Goal: Transaction & Acquisition: Register for event/course

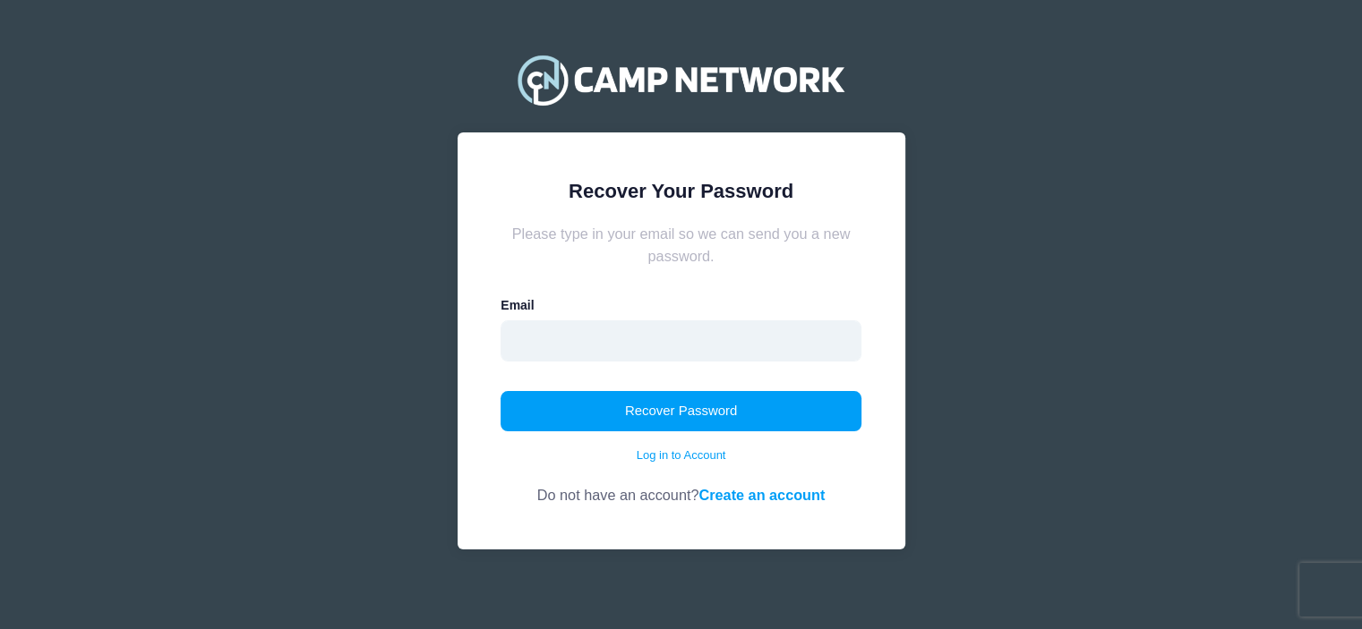
click at [723, 347] on input "email" at bounding box center [681, 341] width 361 height 41
type input "[PERSON_NAME][EMAIL_ADDRESS][DOMAIN_NAME]"
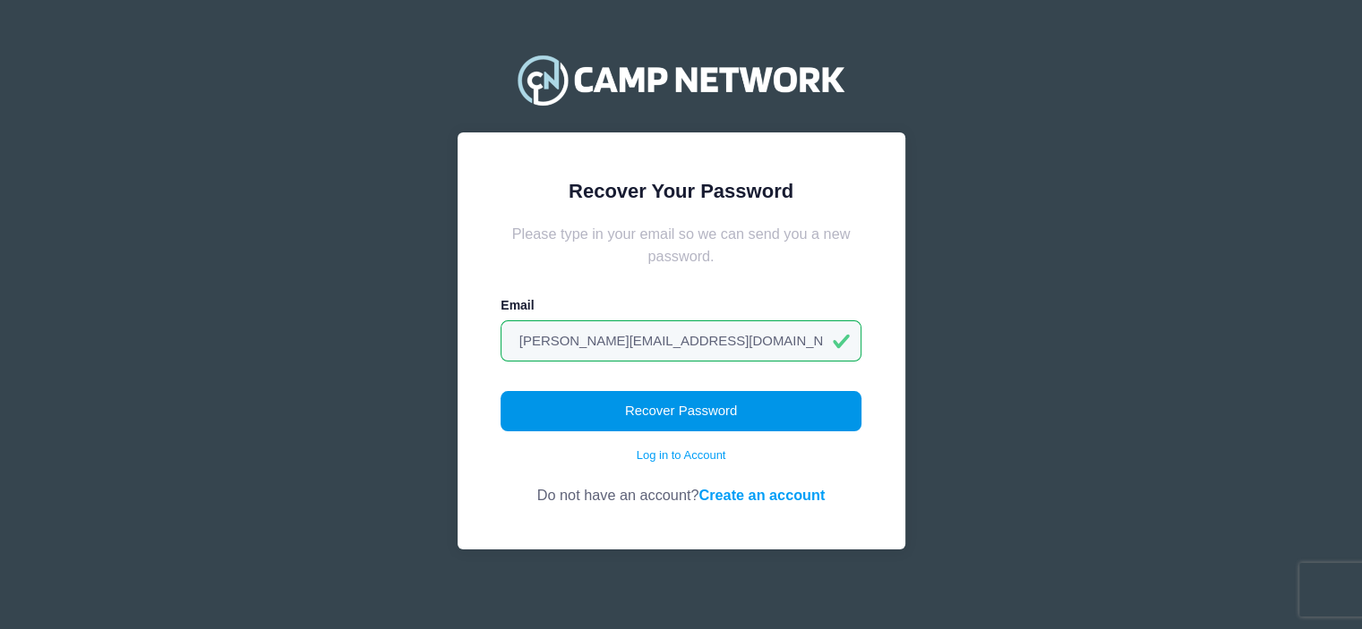
click at [680, 404] on button "Recover Password" at bounding box center [681, 411] width 361 height 41
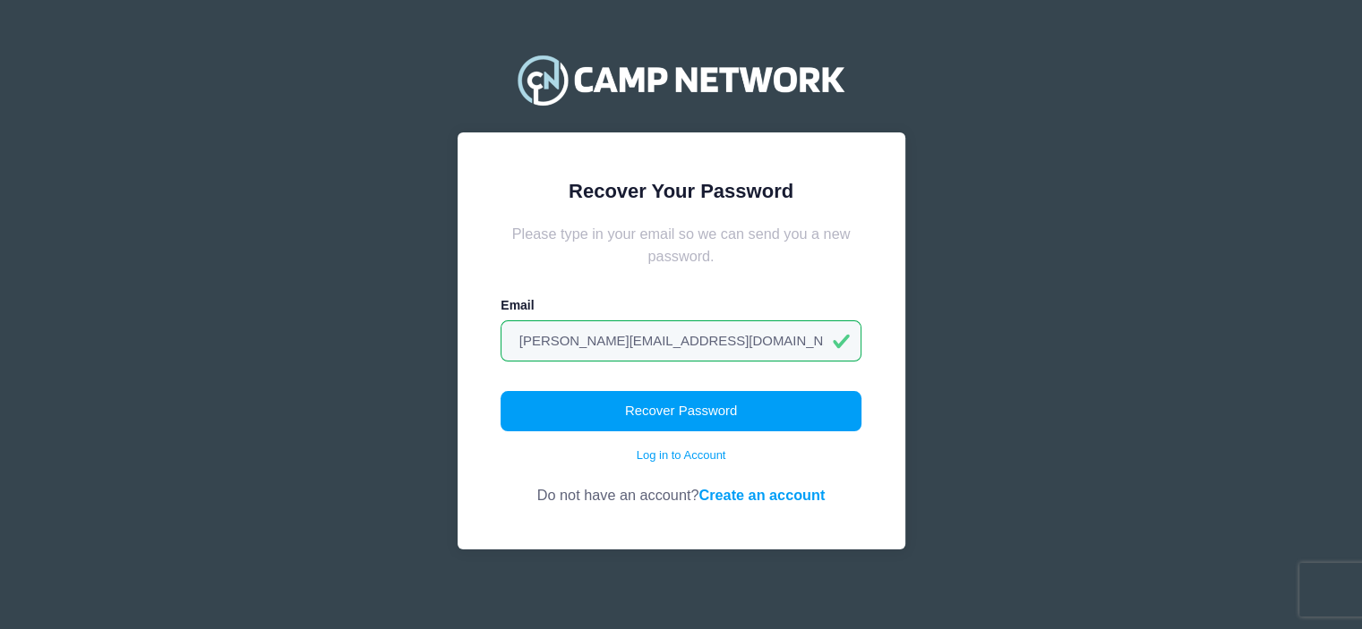
click at [726, 497] on link "Create an account" at bounding box center [761, 495] width 126 height 16
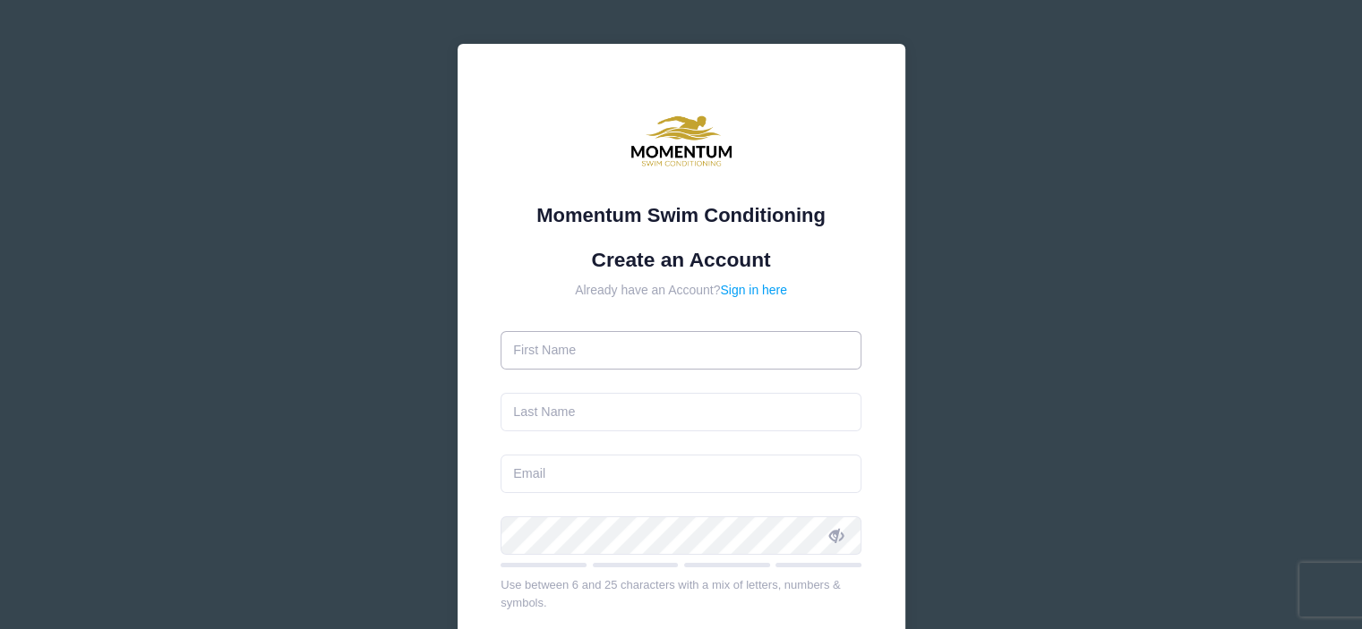
click at [650, 355] on input "text" at bounding box center [681, 350] width 361 height 39
type input "[PERSON_NAME]"
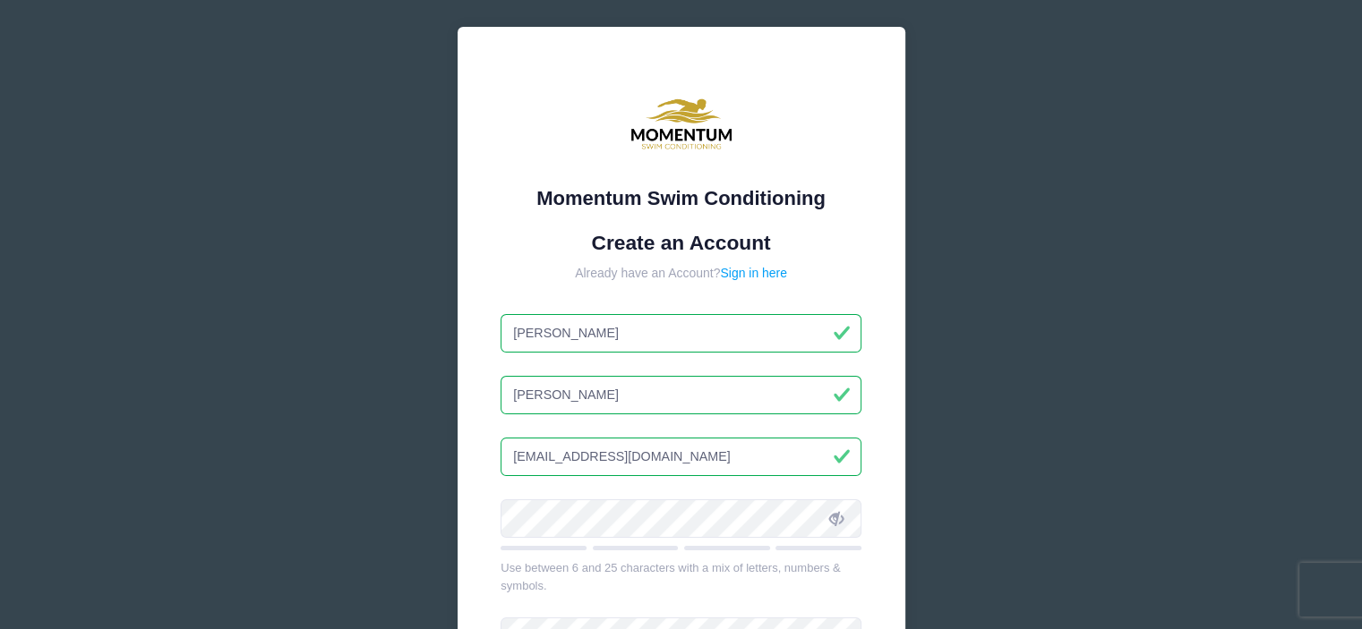
scroll to position [179, 0]
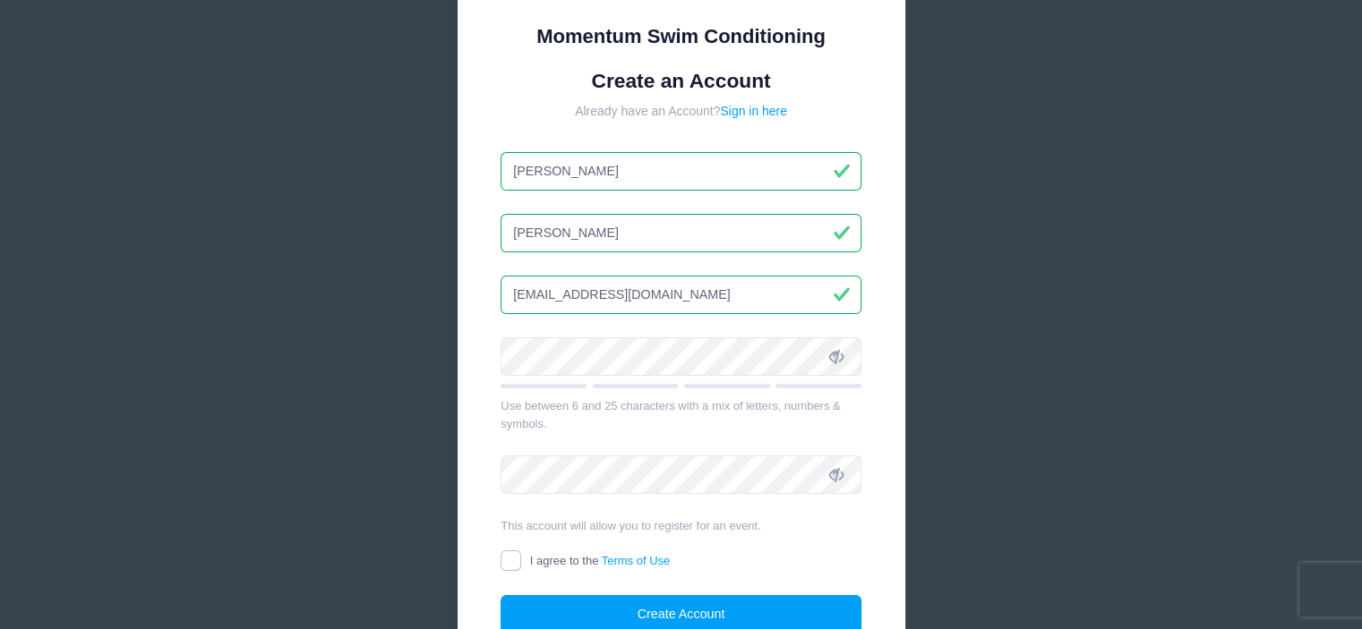
click at [702, 288] on input "rachelgroffdesigns@gmail.com" at bounding box center [681, 295] width 361 height 39
drag, startPoint x: 702, startPoint y: 288, endPoint x: 337, endPoint y: 290, distance: 365.3
click at [337, 290] on div "Momentum Swim Conditioning Create an Account Already have an Account? Sign in h…" at bounding box center [681, 307] width 1362 height 973
type input "[PERSON_NAME][EMAIL_ADDRESS][DOMAIN_NAME]"
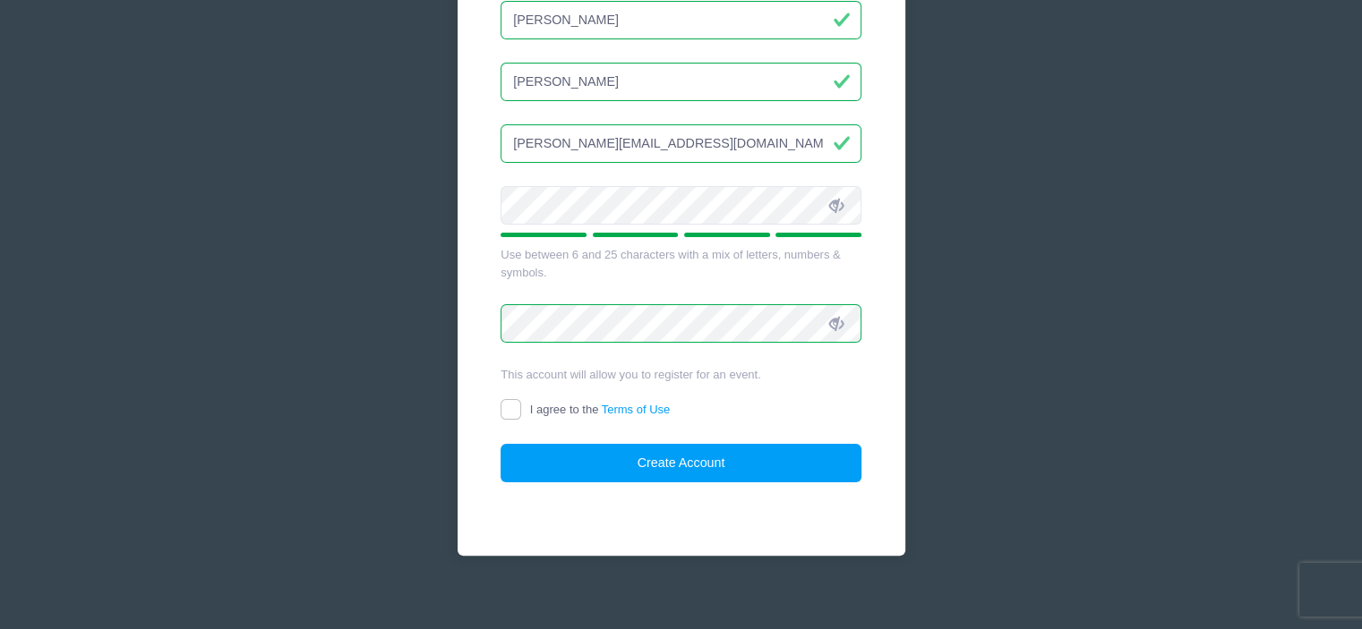
scroll to position [342, 0]
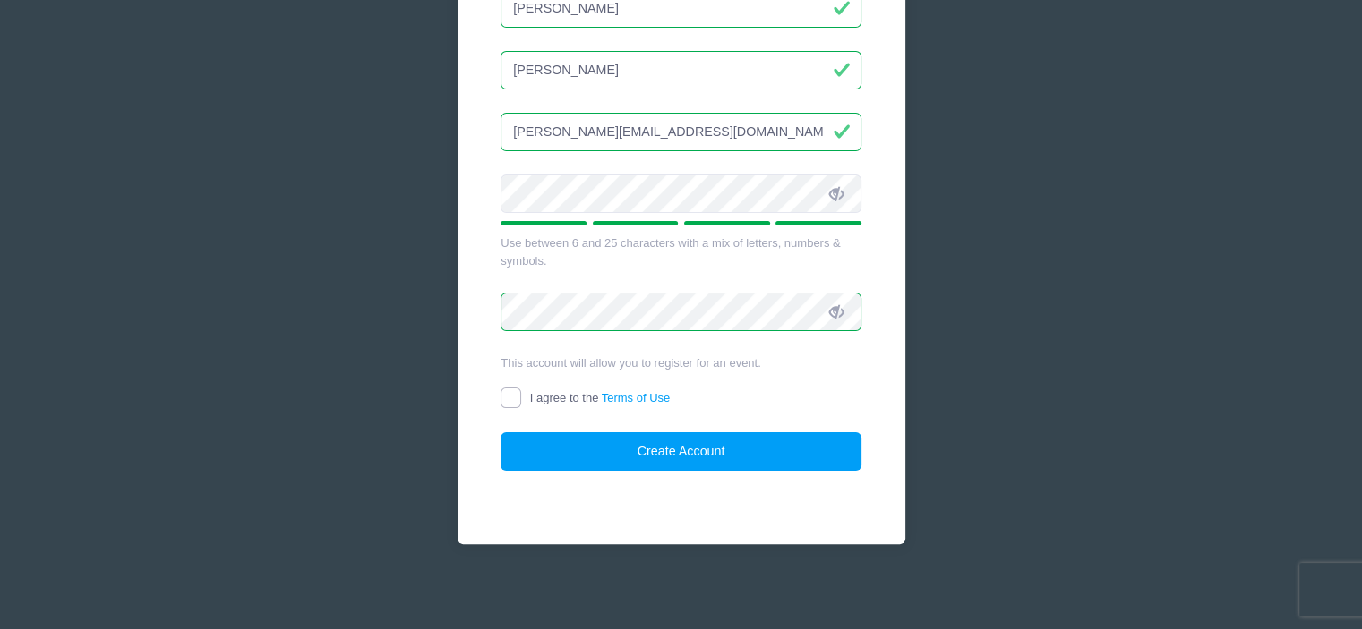
click at [510, 396] on input "I agree to the Terms of Use" at bounding box center [511, 398] width 21 height 21
checkbox input "true"
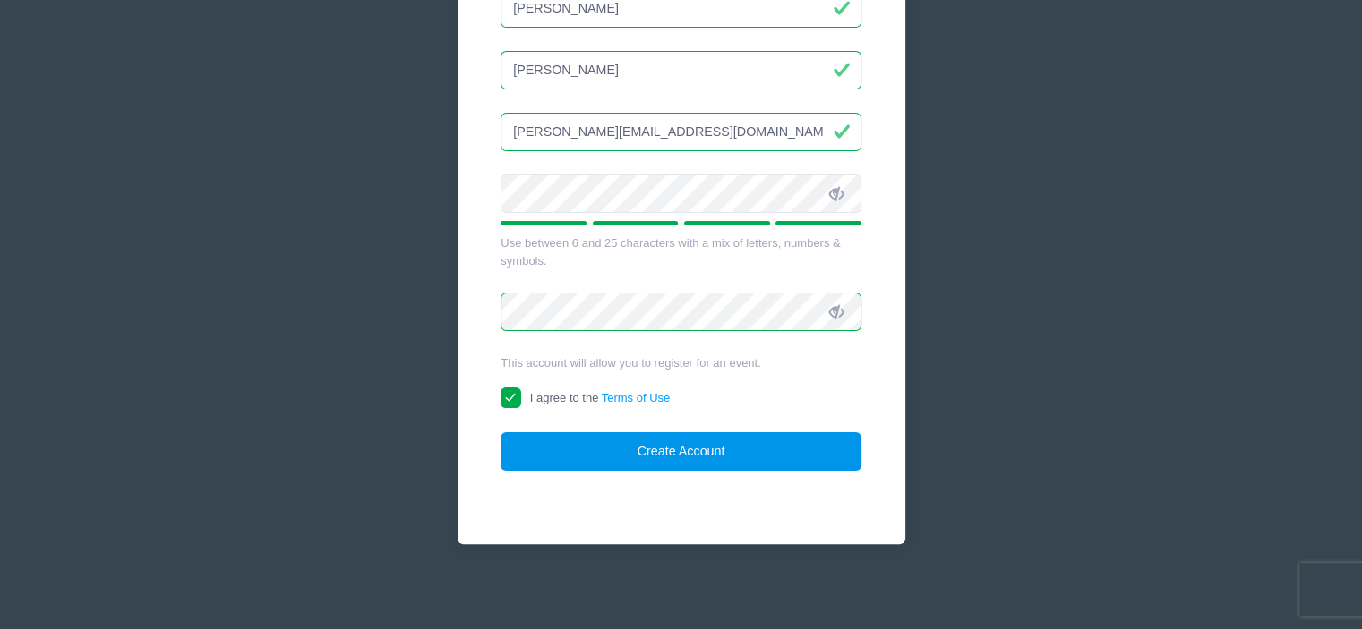
click at [576, 447] on button "Create Account" at bounding box center [681, 451] width 361 height 39
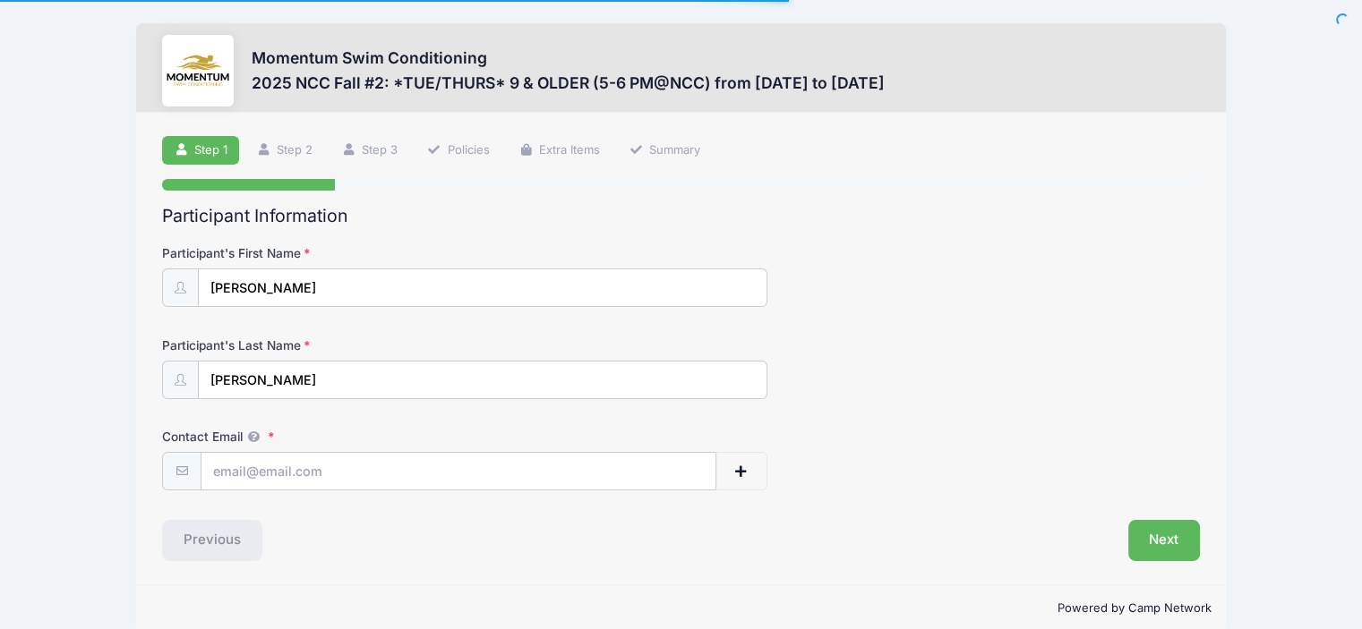
scroll to position [23, 0]
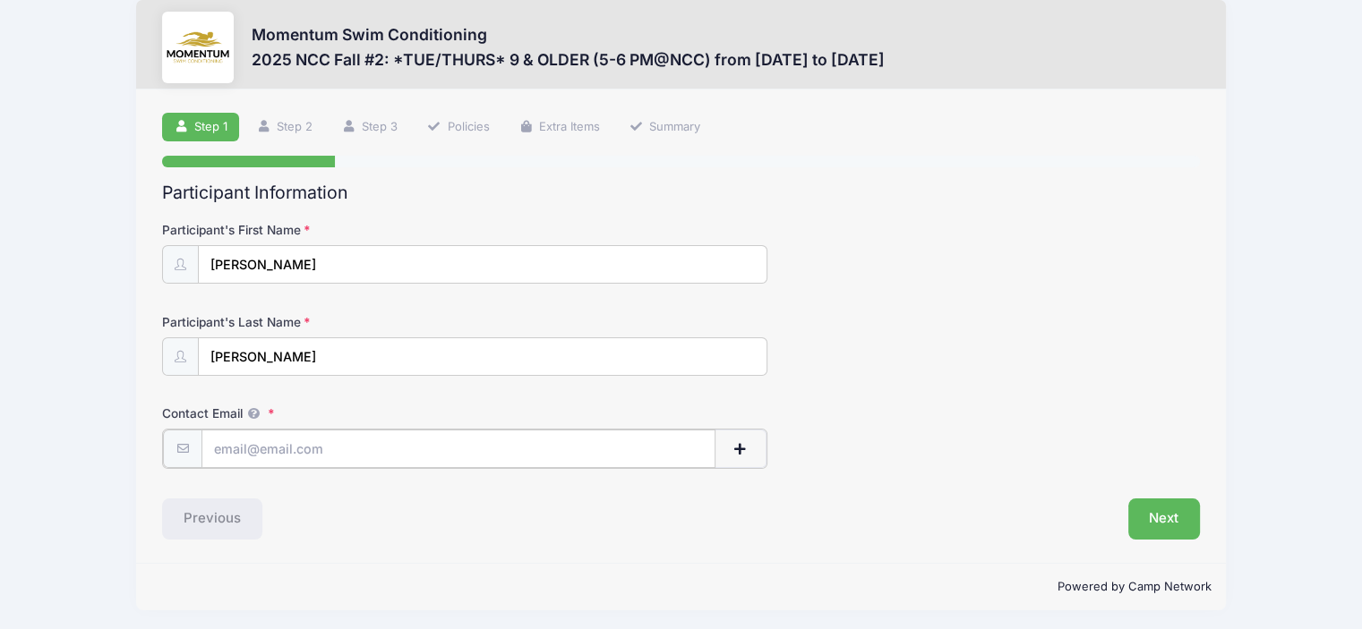
click at [374, 438] on input "Contact Email" at bounding box center [458, 449] width 514 height 39
type input "[PERSON_NAME][EMAIL_ADDRESS][DOMAIN_NAME]"
click at [987, 270] on div "Participant's First Name [PERSON_NAME]" at bounding box center [681, 252] width 1038 height 63
click at [1154, 515] on button "Next" at bounding box center [1164, 517] width 73 height 41
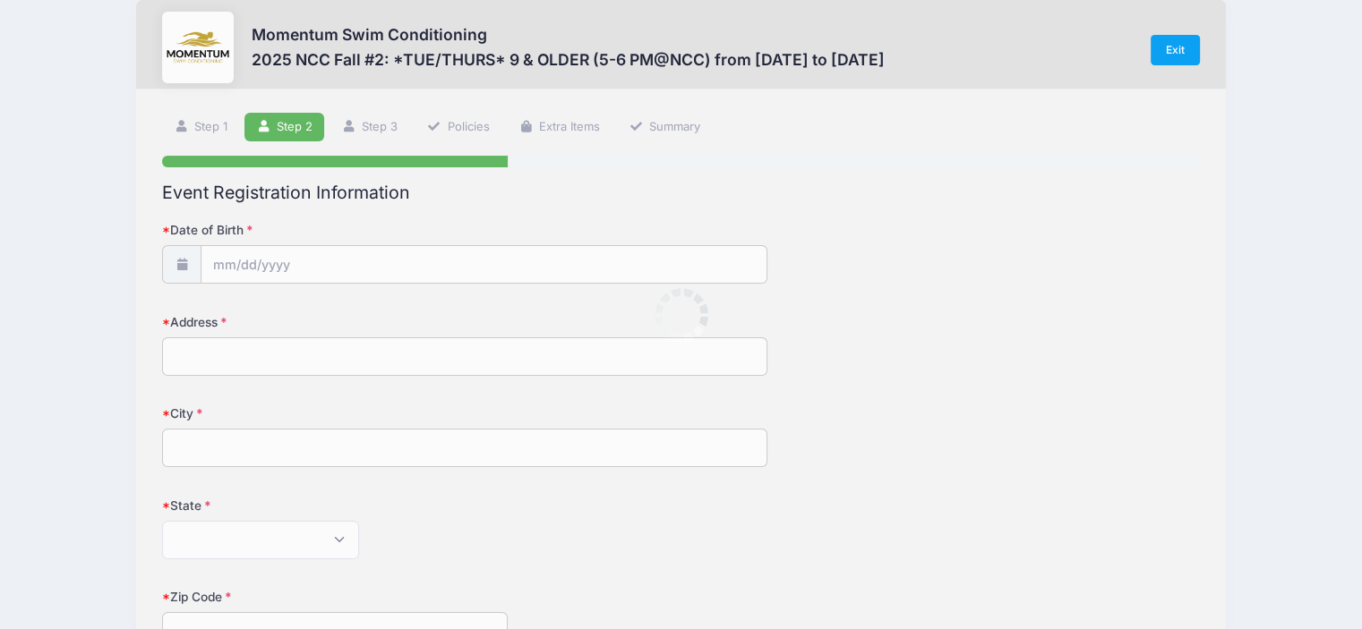
scroll to position [0, 0]
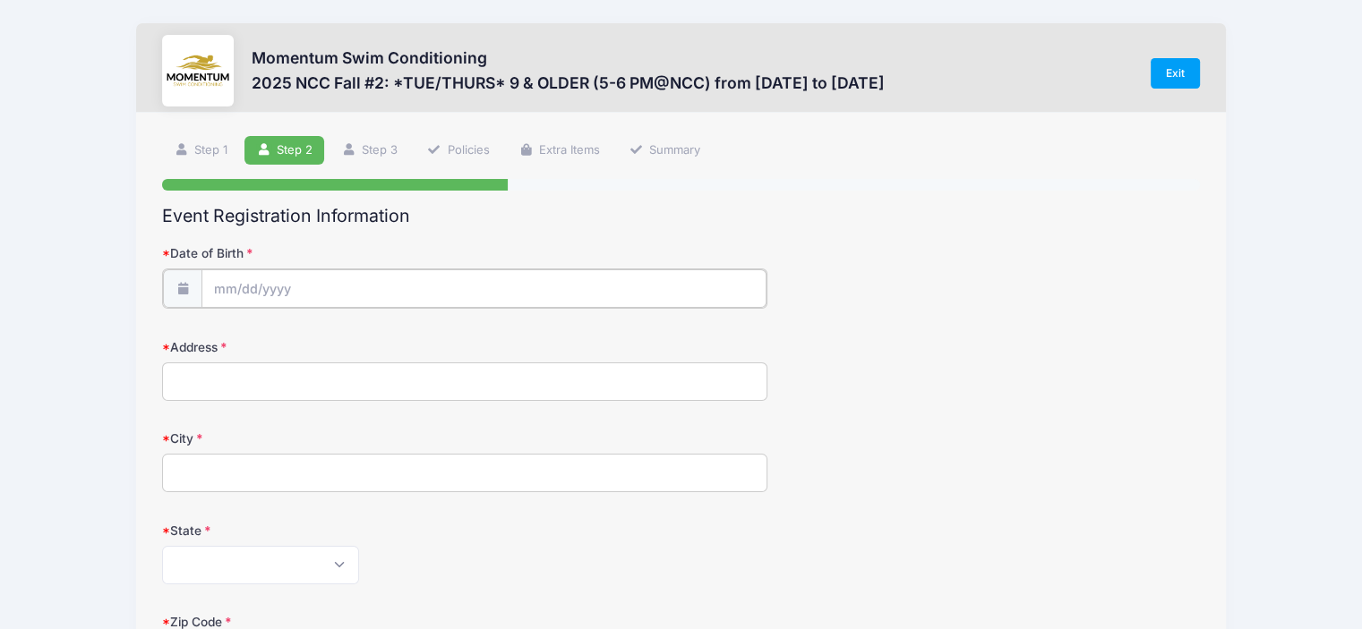
click at [414, 282] on input "Date of Birth" at bounding box center [483, 289] width 565 height 39
click at [232, 340] on icon at bounding box center [228, 336] width 12 height 12
click at [232, 341] on icon at bounding box center [228, 336] width 12 height 12
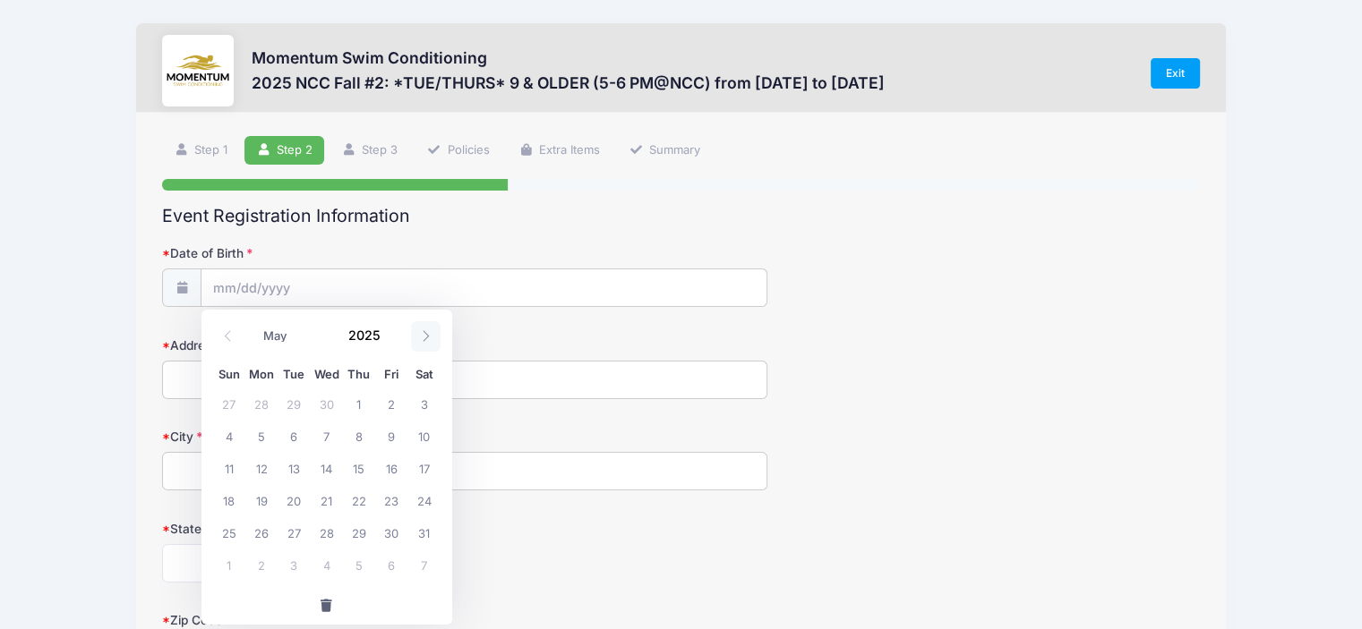
click at [429, 342] on icon at bounding box center [426, 336] width 12 height 12
click at [224, 332] on icon at bounding box center [228, 336] width 12 height 12
click at [225, 332] on icon at bounding box center [228, 336] width 12 height 12
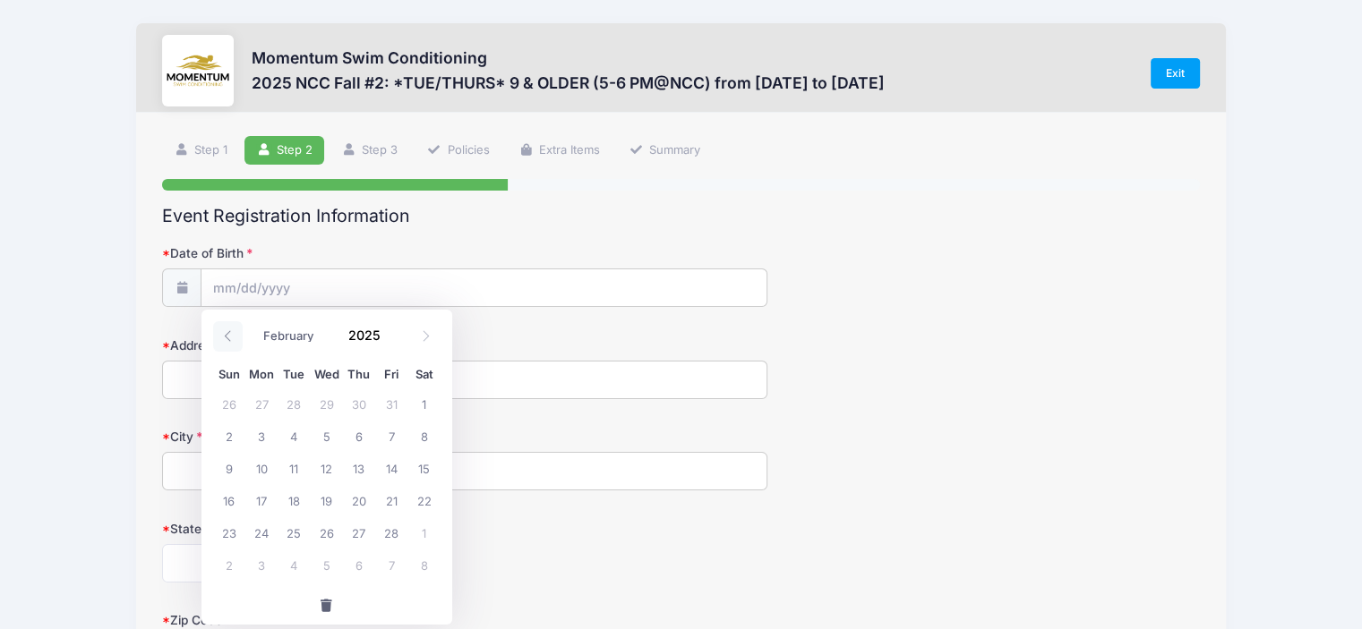
click at [225, 332] on icon at bounding box center [228, 336] width 12 height 12
select select "0"
click at [329, 466] on span "15" at bounding box center [326, 468] width 32 height 32
type input "[DATE]"
click at [317, 279] on input "[DATE]" at bounding box center [483, 289] width 565 height 39
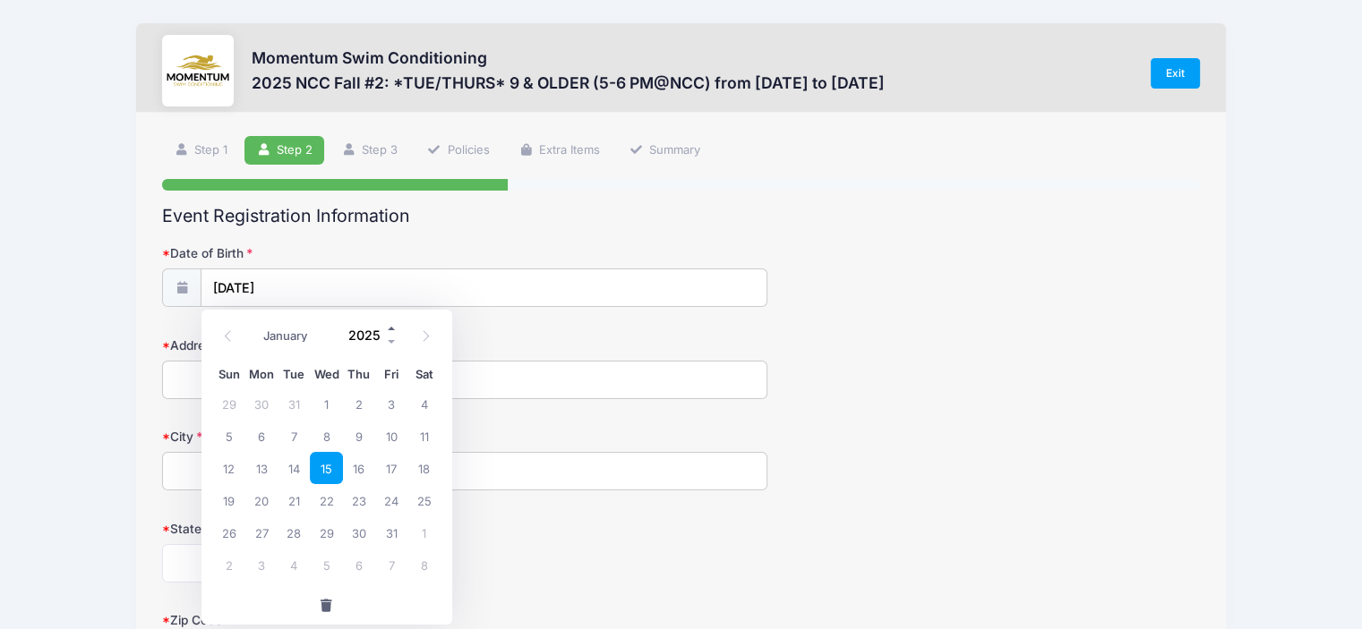
click at [390, 328] on span at bounding box center [392, 328] width 13 height 13
click at [392, 342] on span at bounding box center [392, 342] width 13 height 13
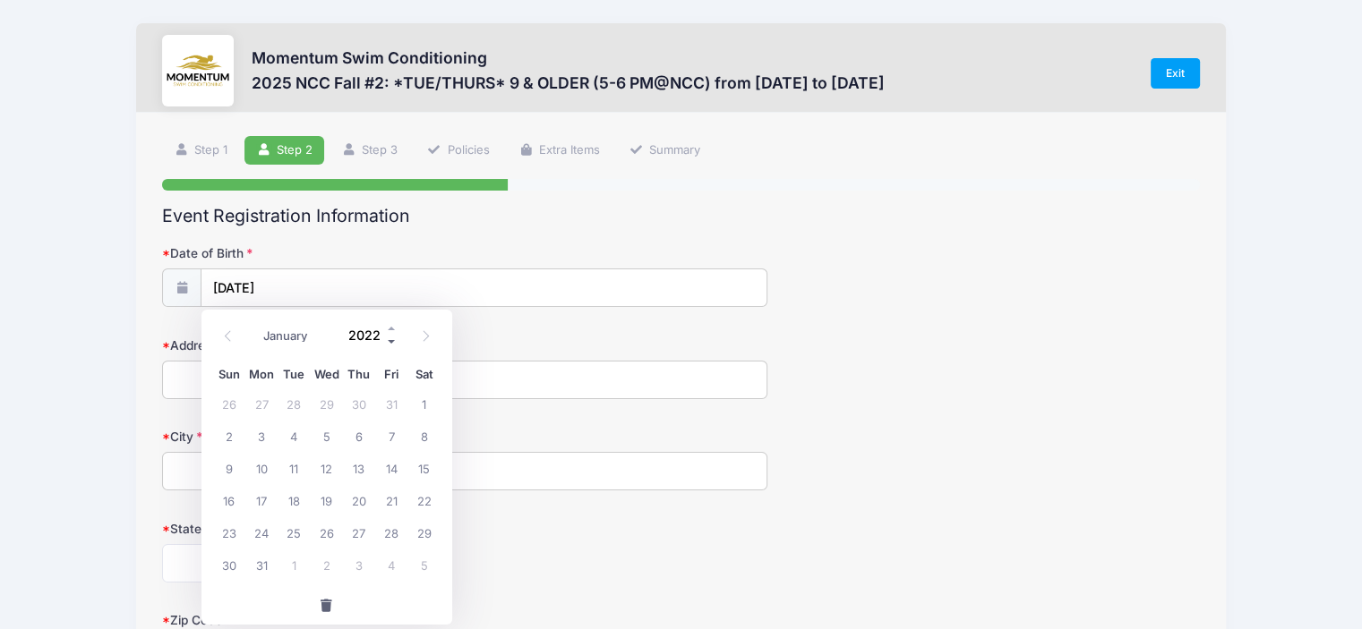
click at [392, 342] on span at bounding box center [392, 342] width 13 height 13
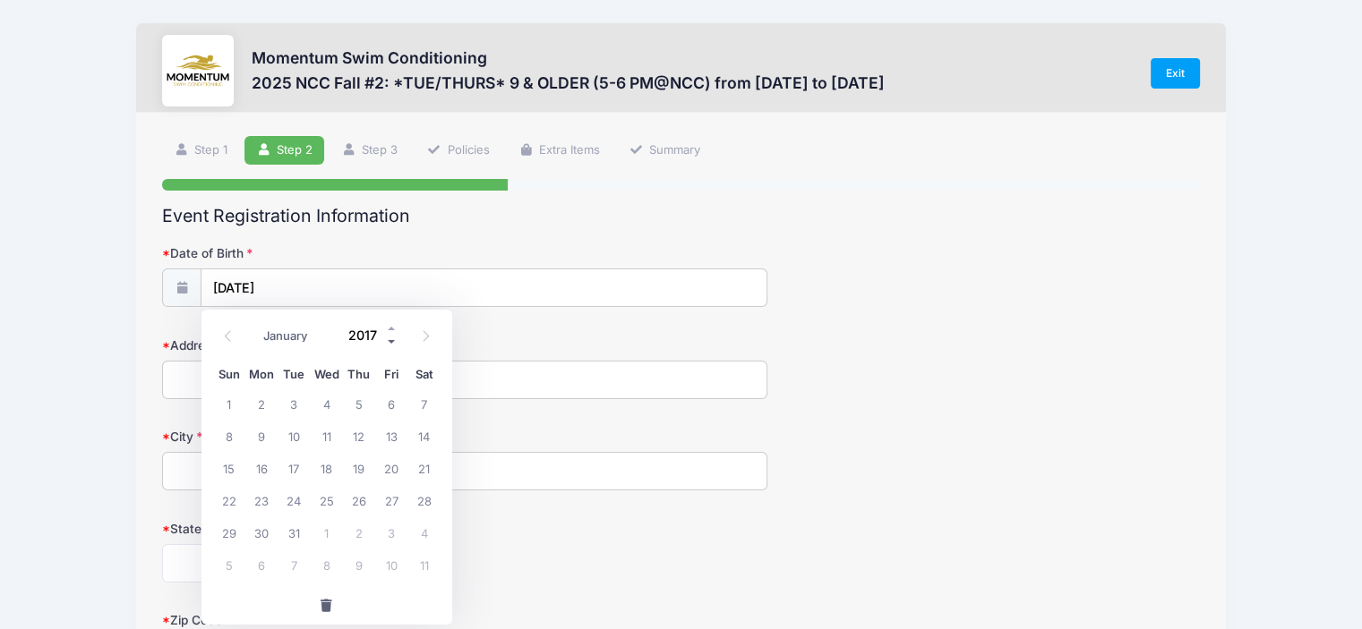
click at [392, 342] on span at bounding box center [392, 342] width 13 height 13
type input "2016"
click at [395, 471] on span "15" at bounding box center [391, 468] width 32 height 32
type input "[DATE]"
click at [361, 389] on input "Address" at bounding box center [464, 380] width 605 height 39
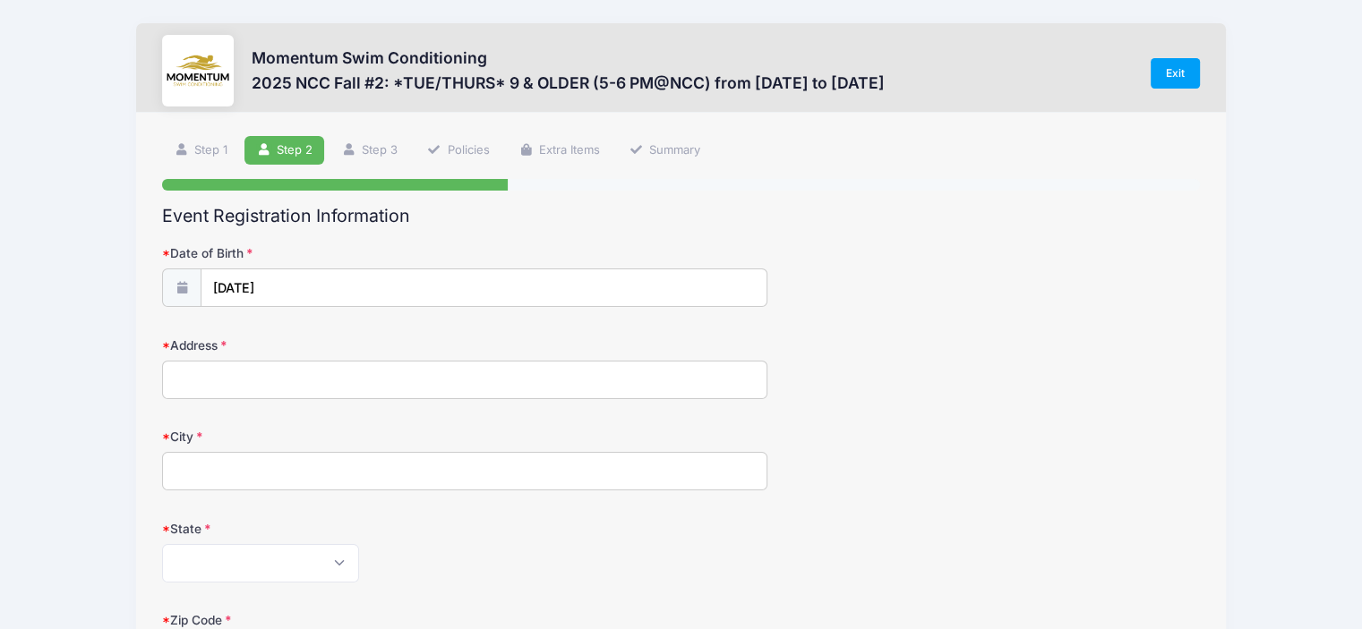
type input "[STREET_ADDRESS]"
type input "Naperville"
select select "IL"
type input "60565"
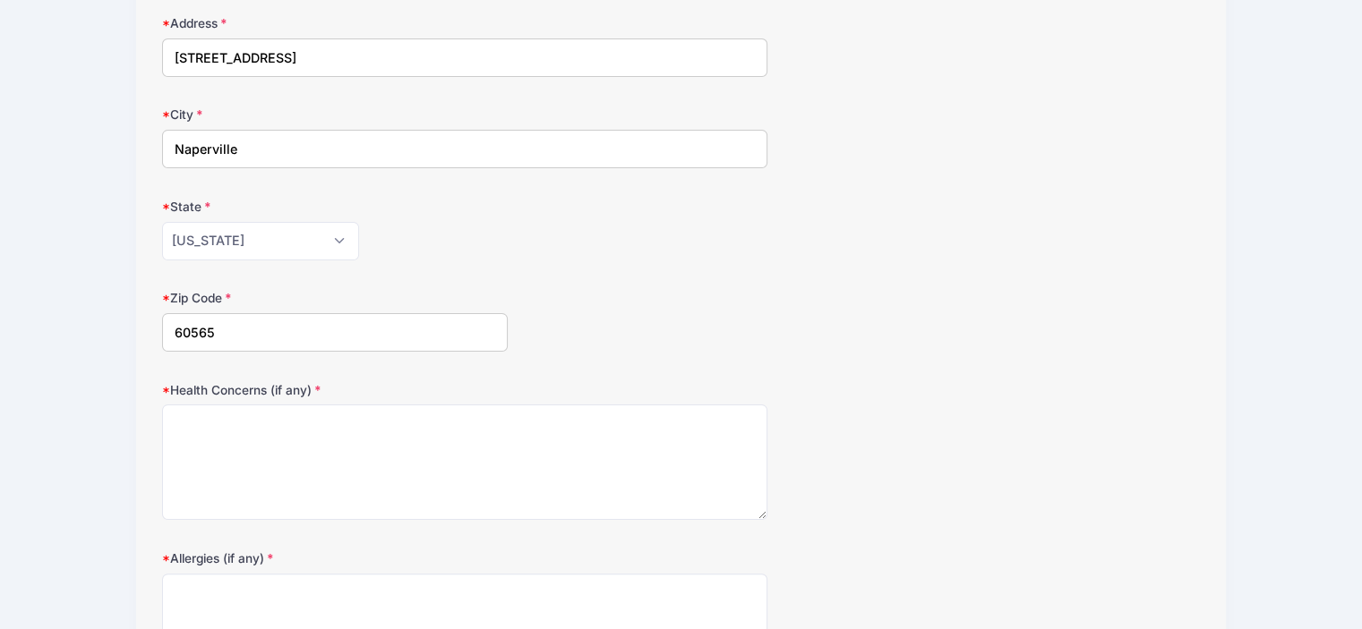
scroll to position [448, 0]
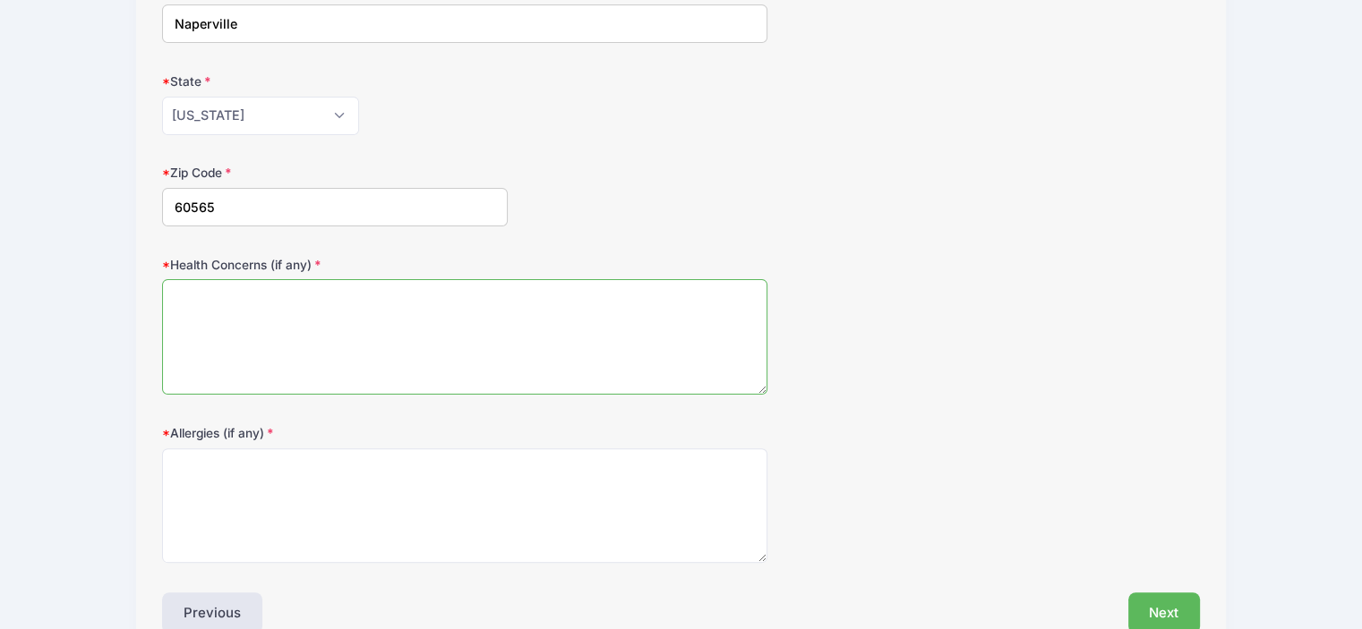
click at [374, 312] on textarea "Health Concerns (if any)" at bounding box center [464, 337] width 605 height 116
type textarea "None"
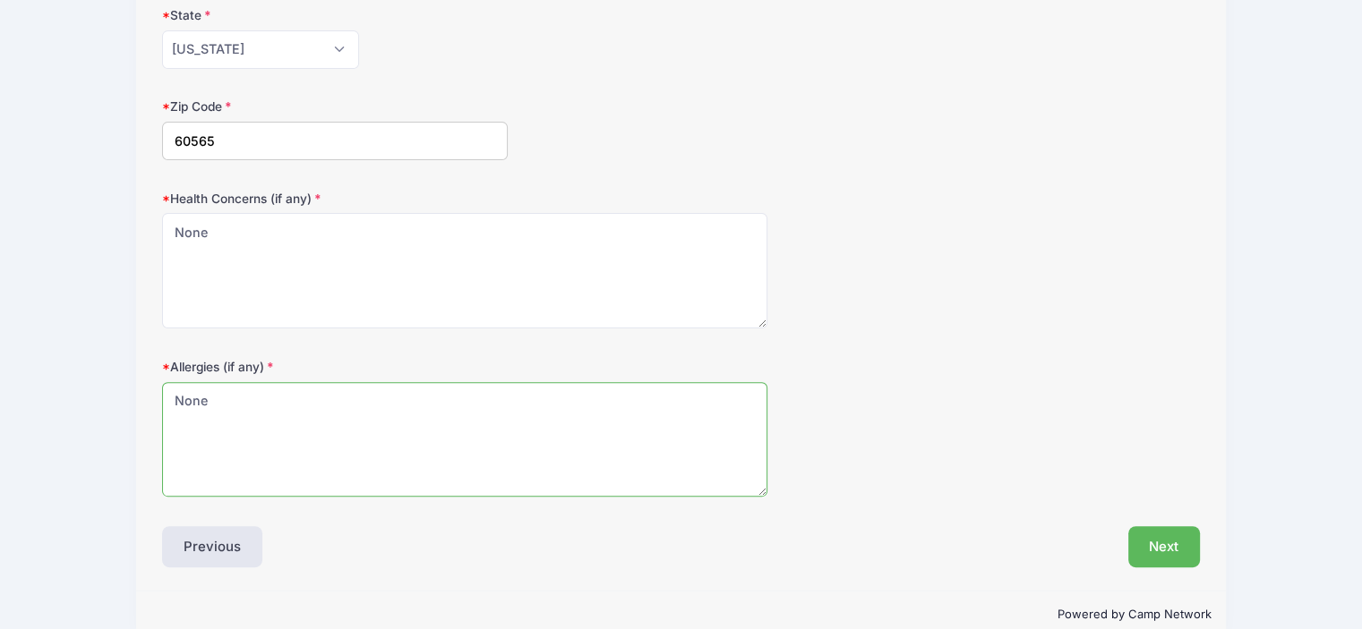
scroll to position [543, 0]
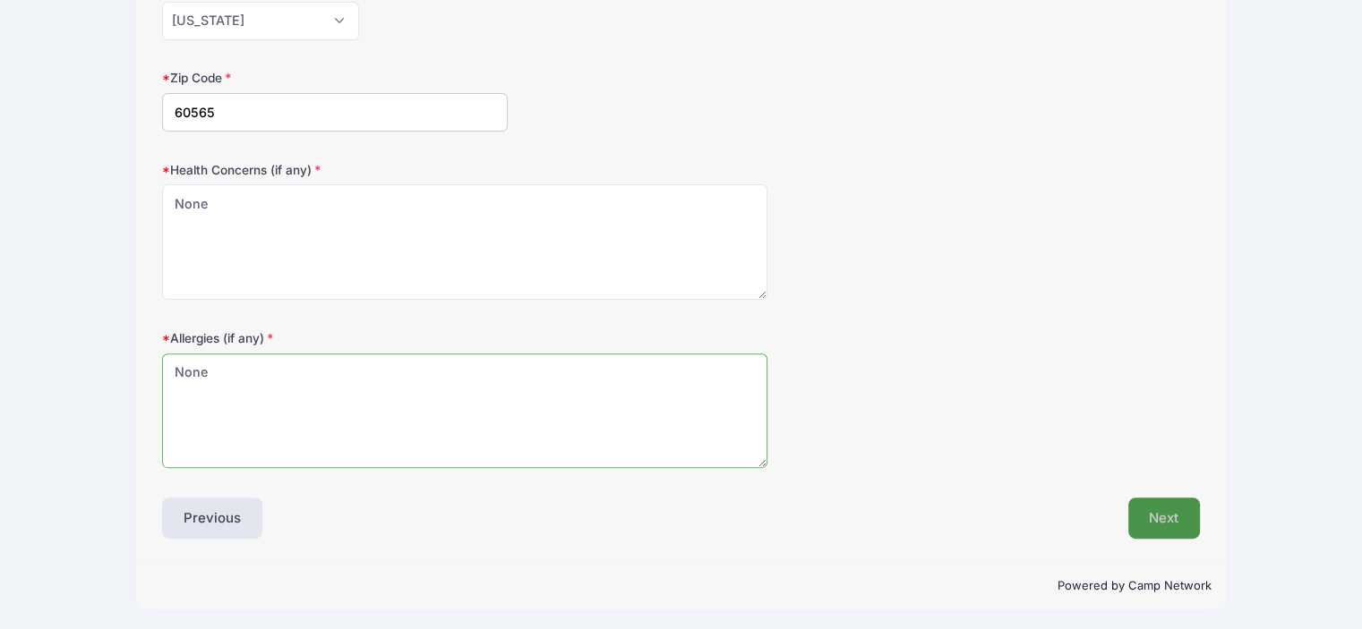
type textarea "None"
click at [1135, 515] on button "Next" at bounding box center [1164, 518] width 73 height 41
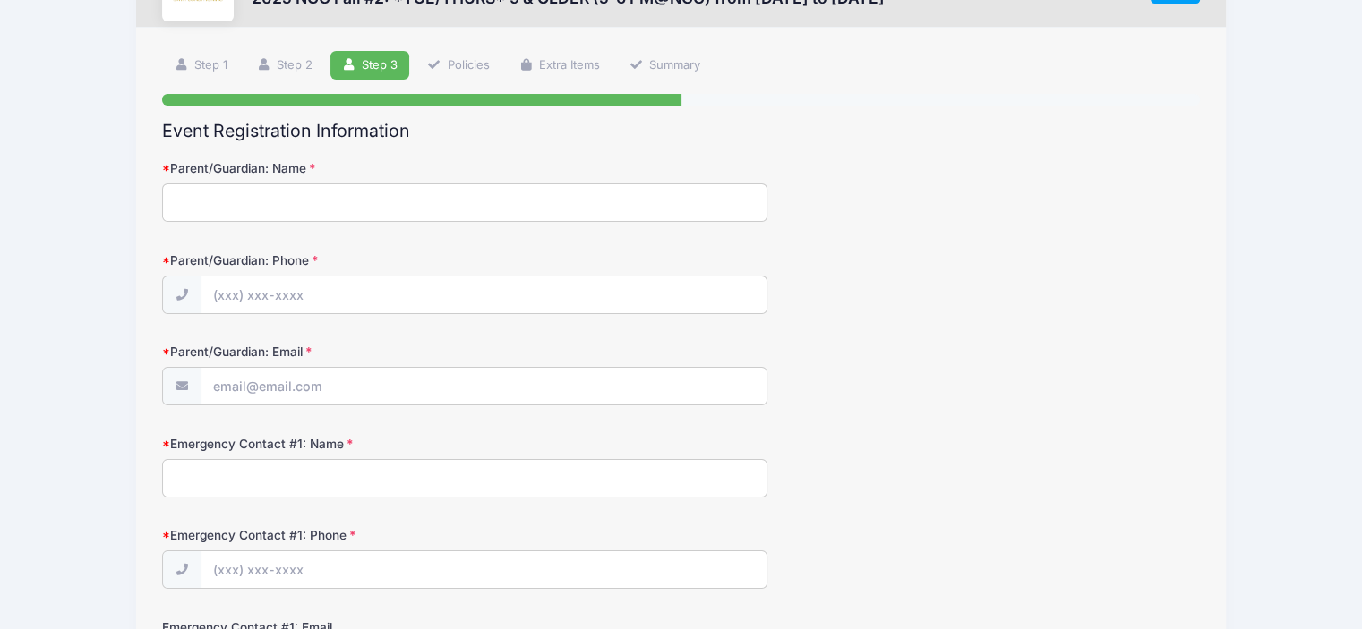
scroll to position [0, 0]
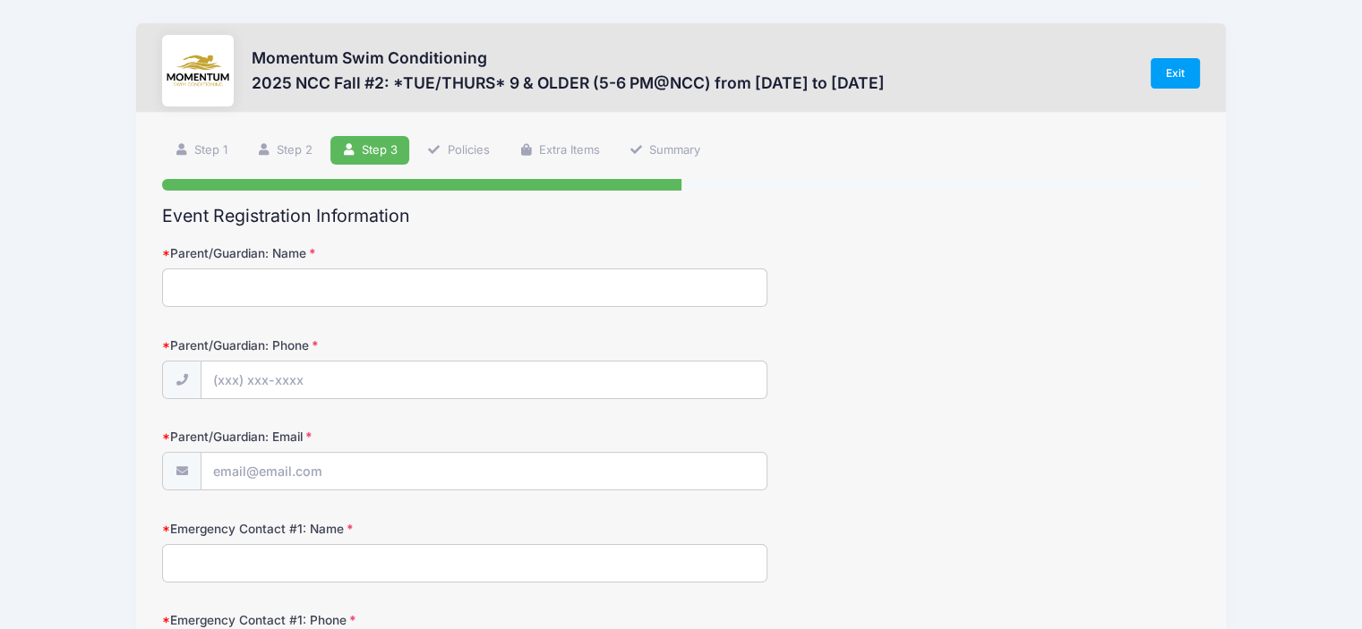
click at [458, 285] on input "Parent/Guardian: Name" at bounding box center [464, 288] width 605 height 39
type input "[PERSON_NAME]"
type input "[PHONE_NUMBER]"
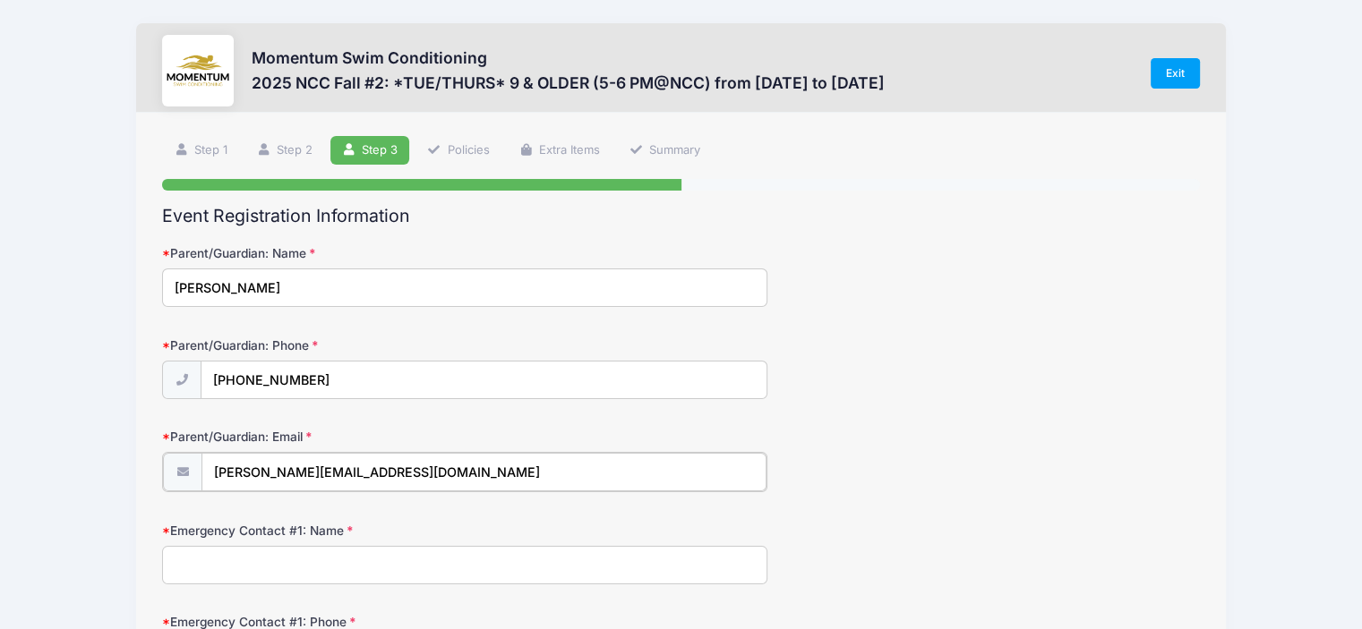
type input "[PERSON_NAME][EMAIL_ADDRESS][DOMAIN_NAME]"
type input "[PERSON_NAME]"
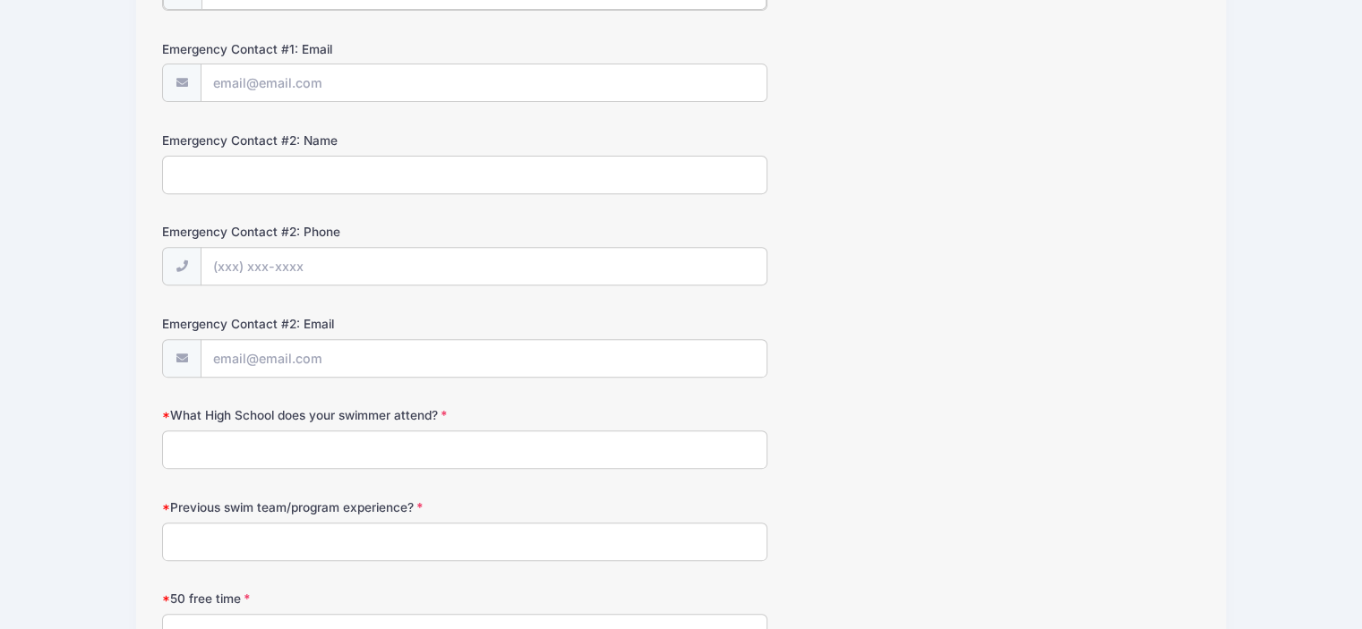
scroll to position [697, 0]
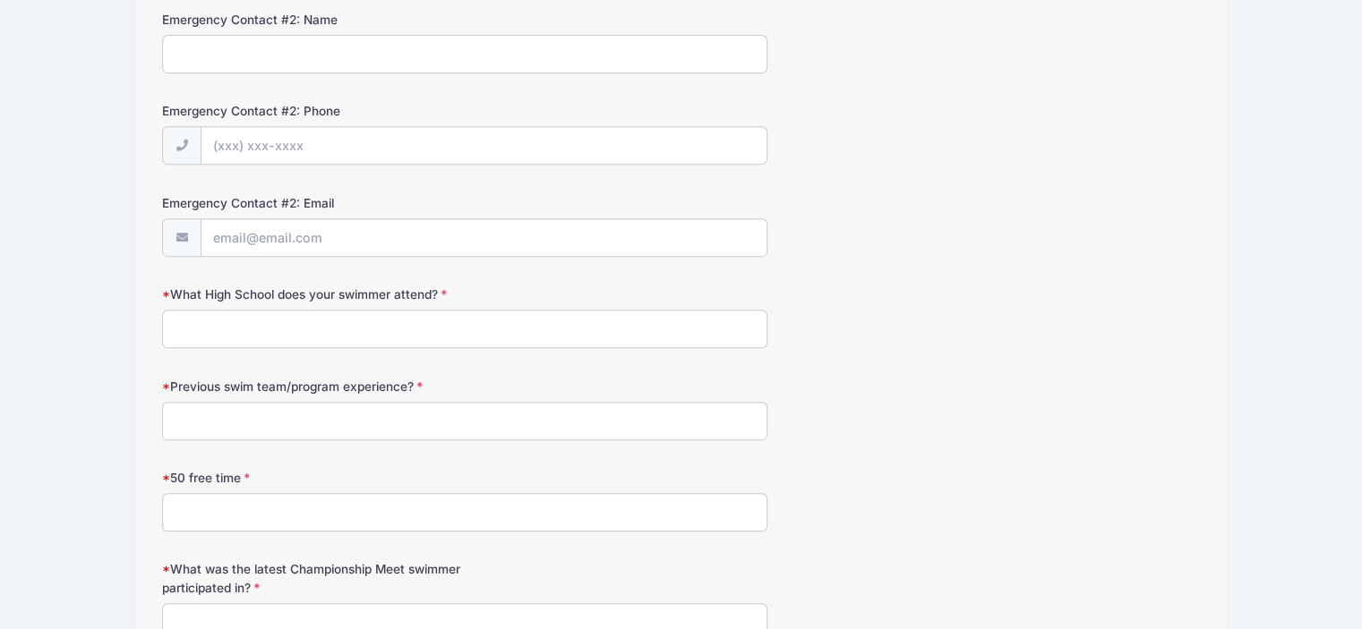
type input "[PHONE_NUMBER]"
click at [394, 327] on input "What High School does your swimmer attend?" at bounding box center [464, 327] width 605 height 39
type input "B"
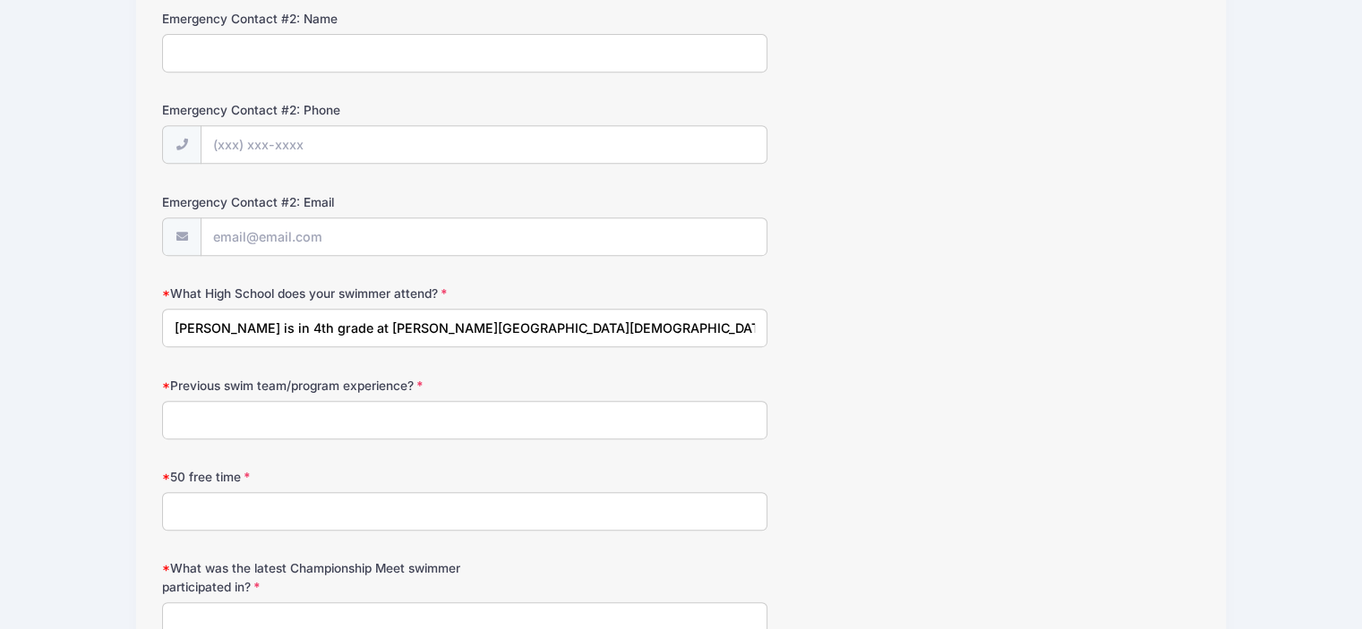
type input "[PERSON_NAME] is in 4th grade at [PERSON_NAME][GEOGRAPHIC_DATA][DEMOGRAPHIC_DAT…"
type input "Yes with the Maplebrook Blue Dolphins"
click at [462, 510] on input "50 free time" at bounding box center [464, 511] width 605 height 39
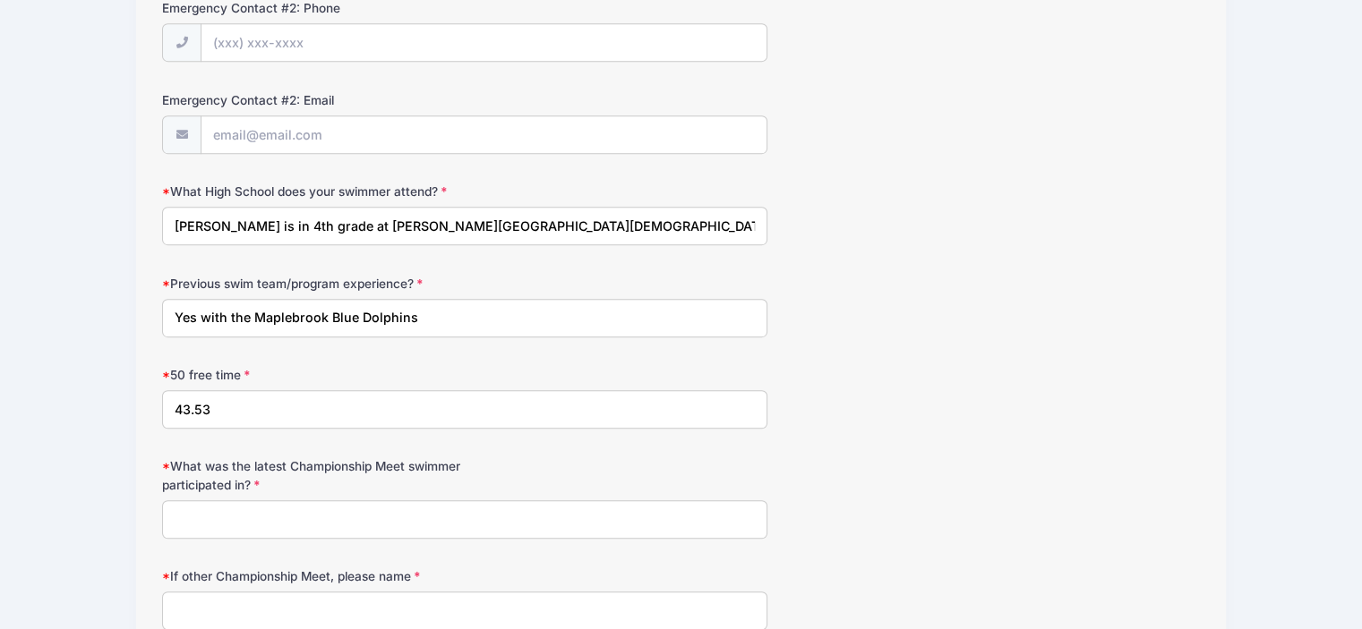
scroll to position [964, 0]
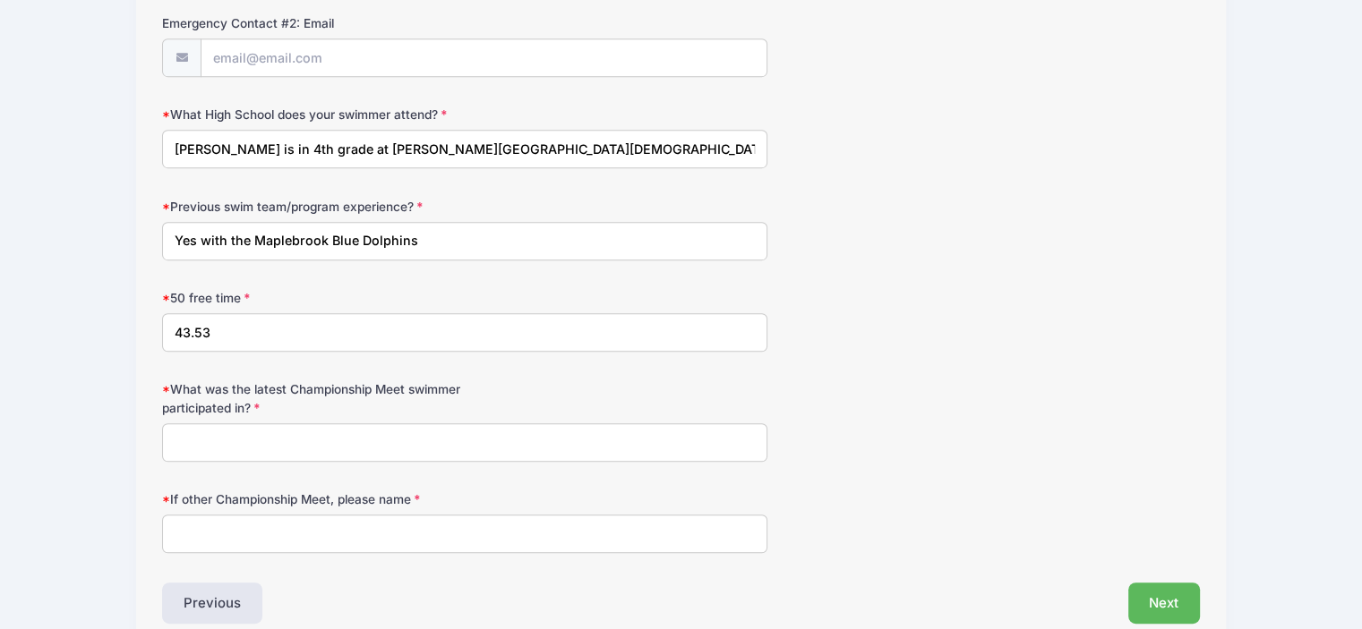
type input "43.53"
click at [442, 445] on input "What was the latest Championship Meet swimmer participated in?" at bounding box center [464, 443] width 605 height 39
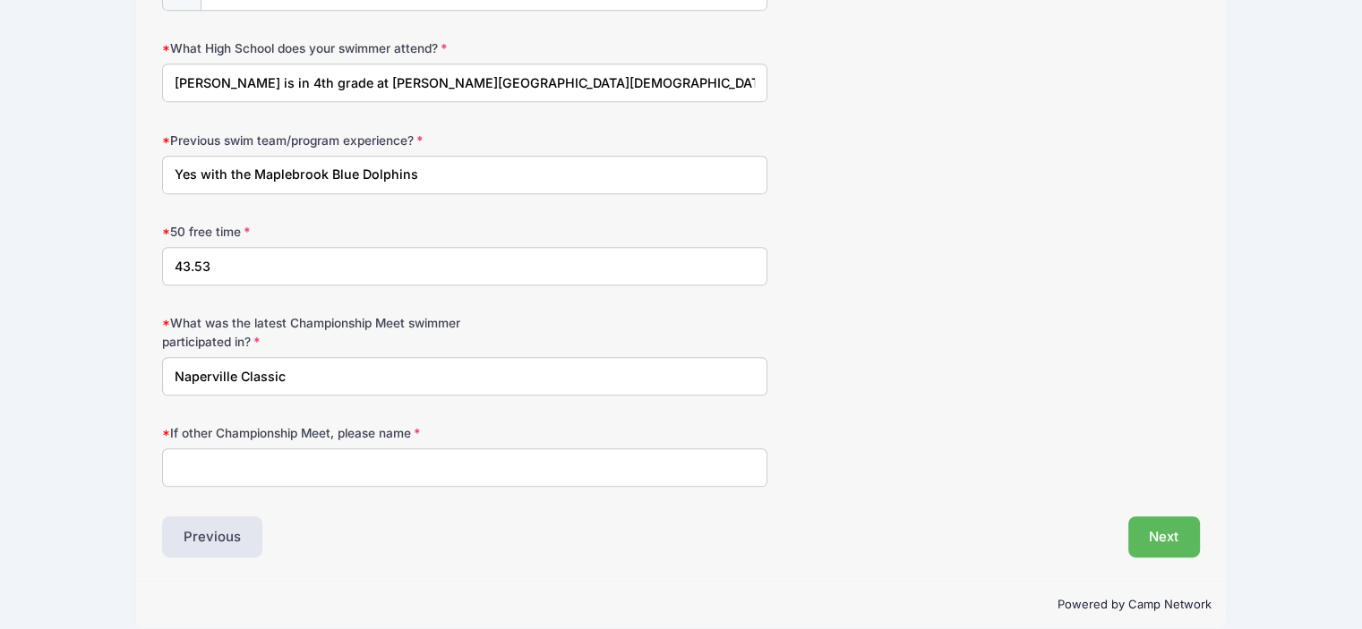
scroll to position [1047, 0]
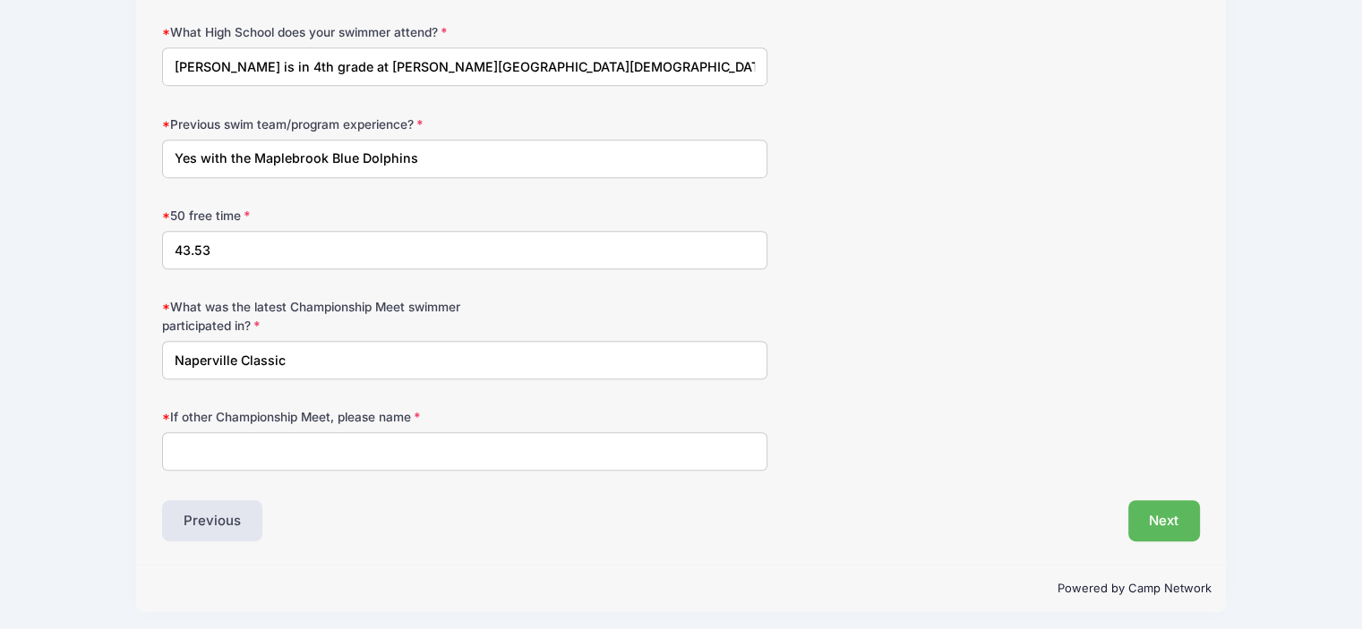
type input "Naperville Classic"
click at [444, 449] on input "If other Championship Meet, please name" at bounding box center [464, 451] width 605 height 39
type input "None"
click at [1160, 509] on button "Next" at bounding box center [1164, 521] width 73 height 41
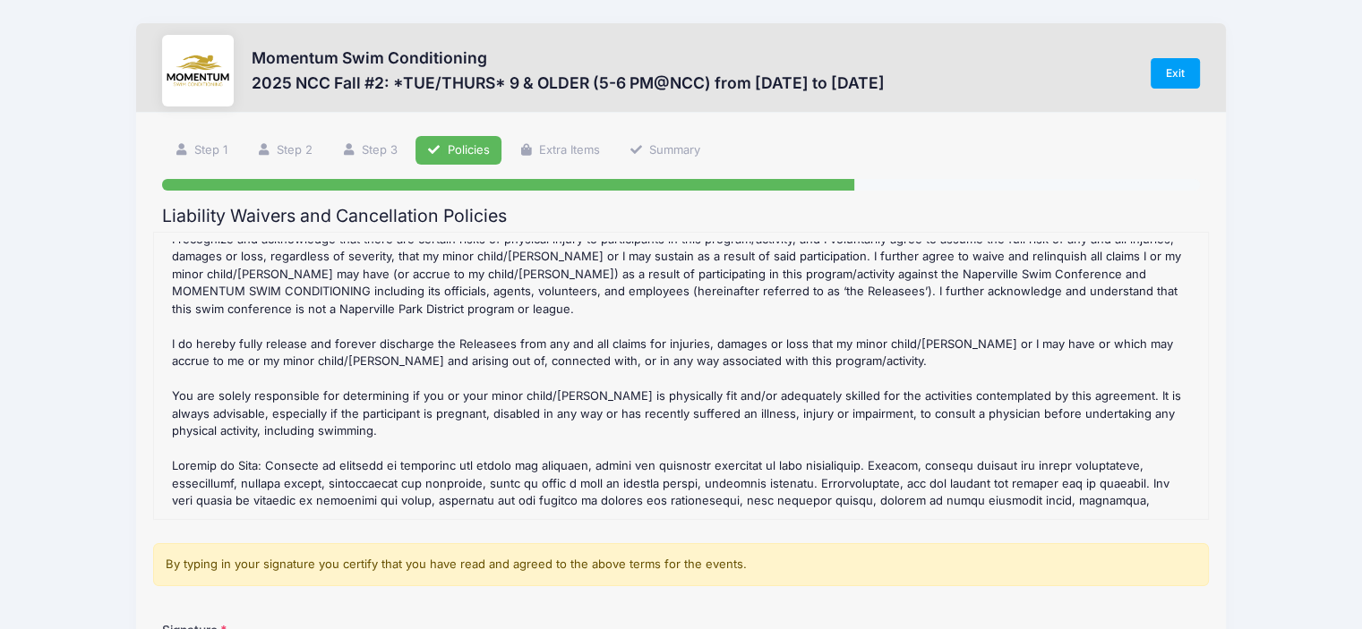
scroll to position [627, 0]
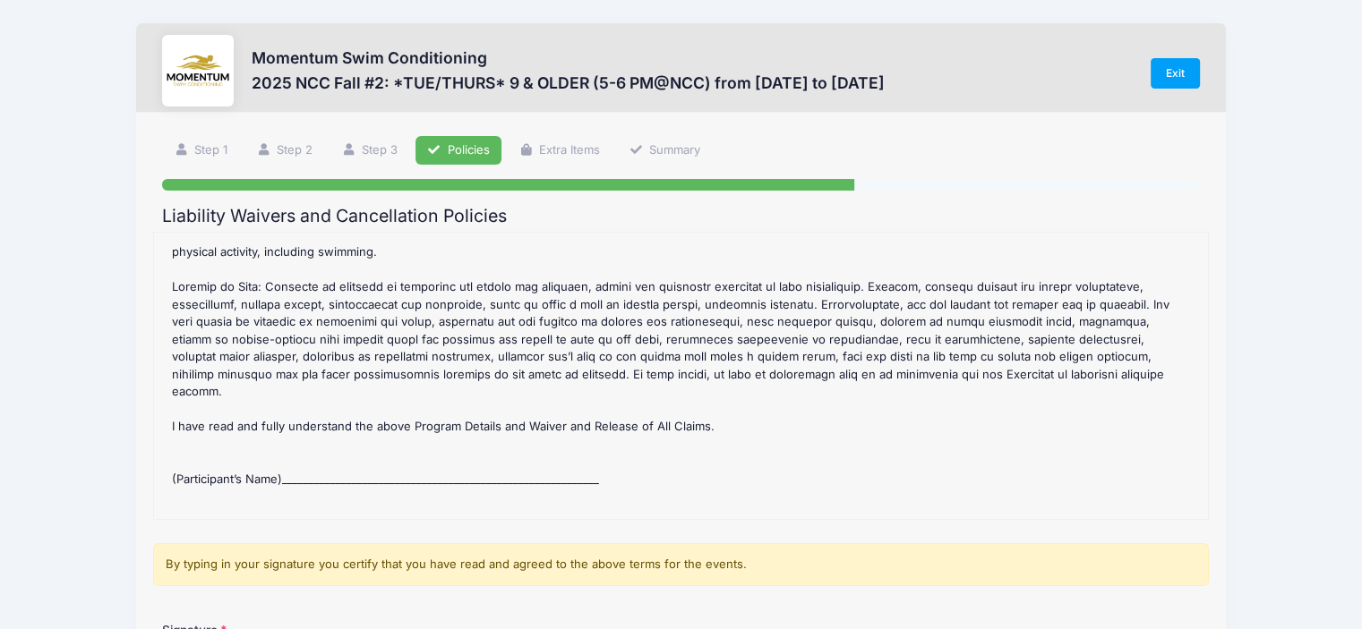
click at [435, 454] on div "2025 NCC Fall #2: *TUE/THURS* 9 & OLDER (5-6 PM@NCC) Refund Policy : CANCELLATI…" at bounding box center [681, 376] width 1036 height 269
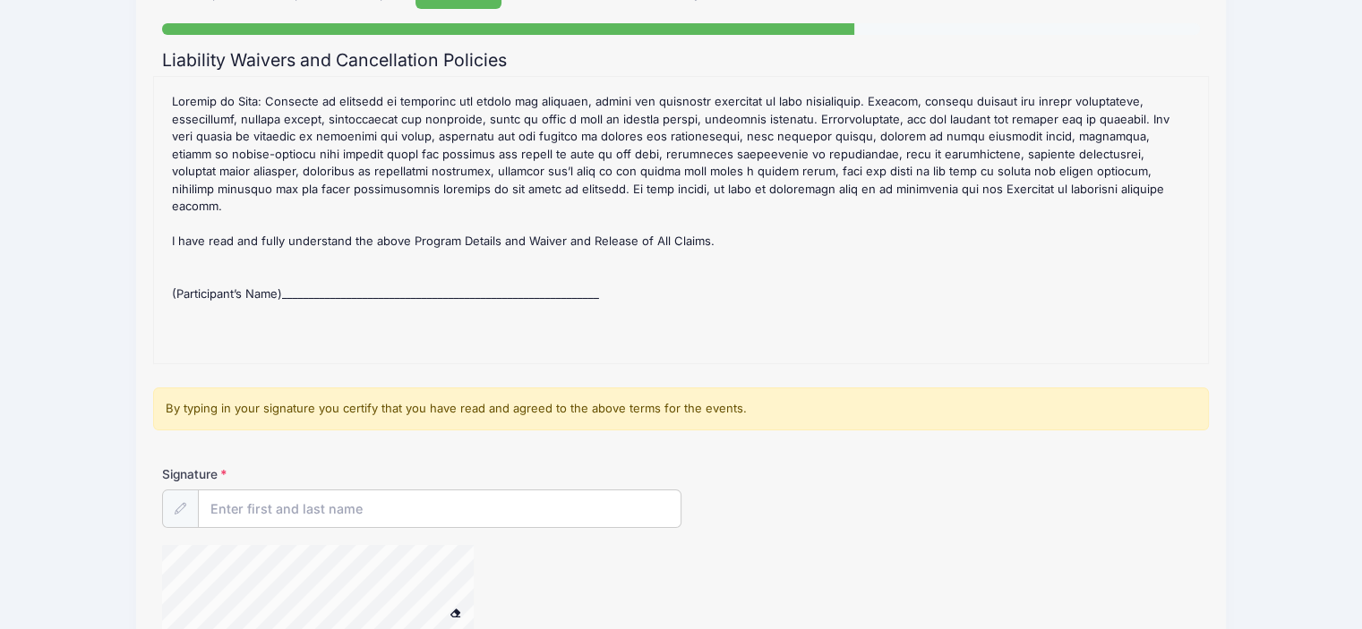
scroll to position [179, 0]
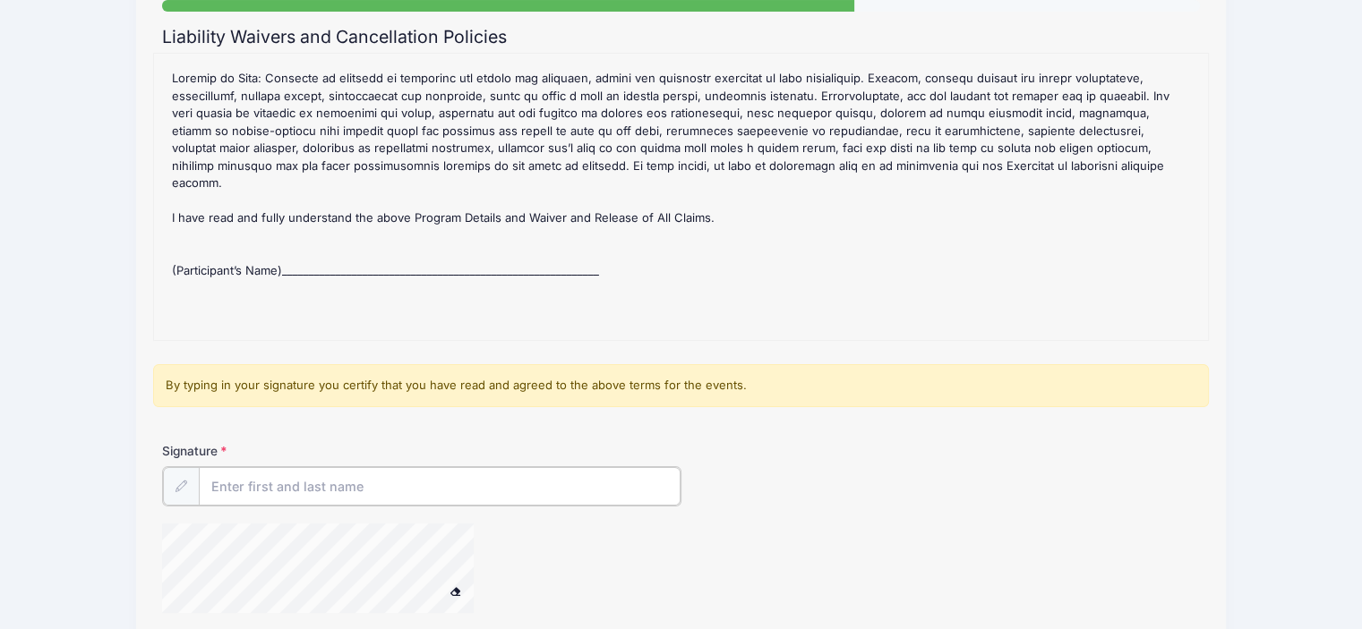
click at [525, 483] on input "Signature" at bounding box center [440, 486] width 482 height 39
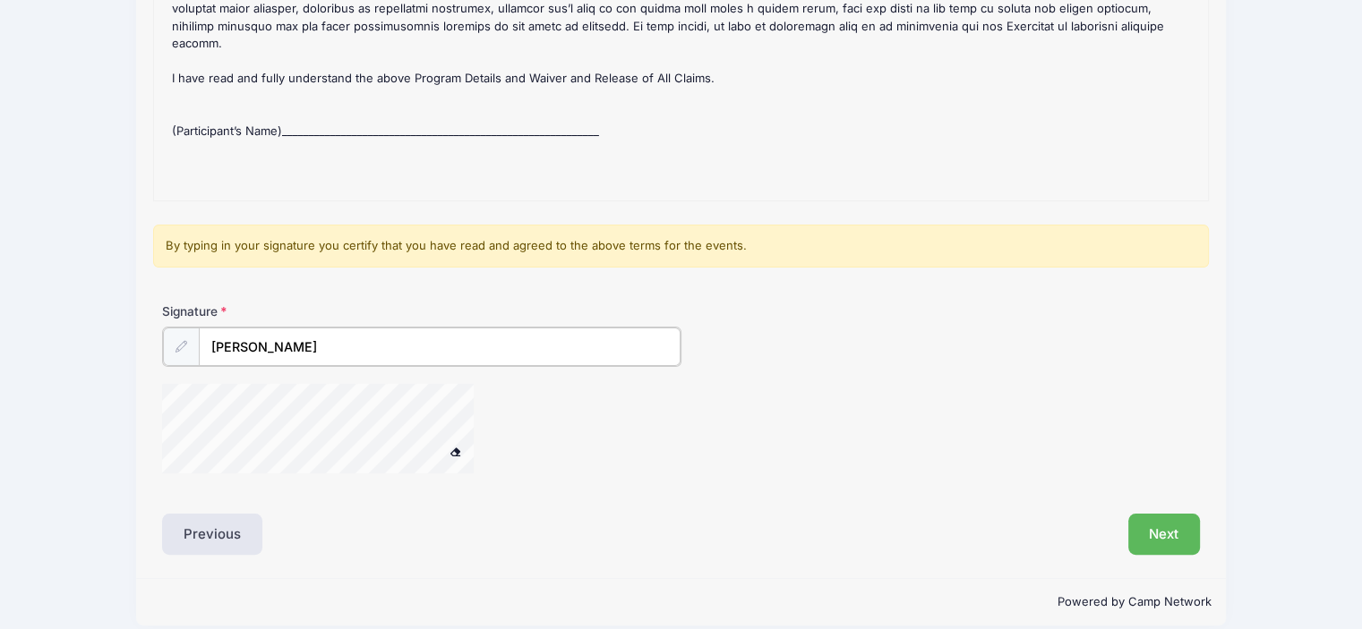
scroll to position [336, 0]
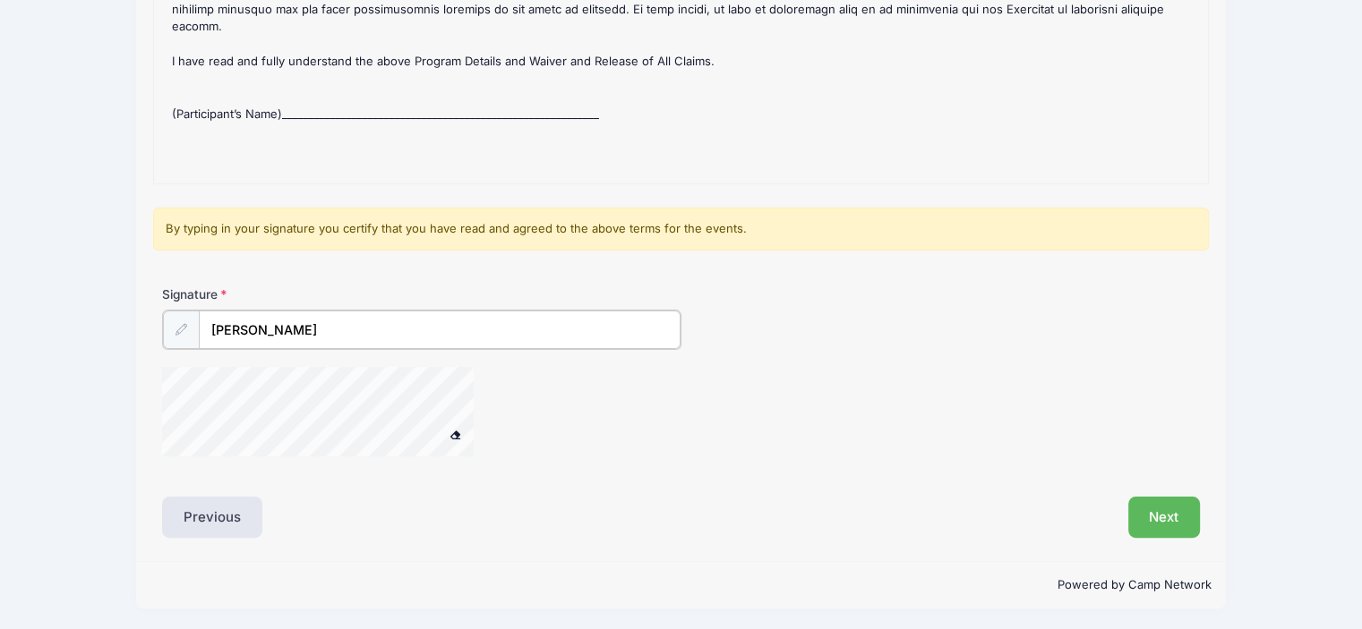
type input "[PERSON_NAME]"
click at [920, 475] on div "Liability Waivers and Cancellation Policies 2025 NCC Fall #2: *TUE/THURS* 9 & O…" at bounding box center [681, 204] width 1038 height 666
click at [1176, 520] on button "Next" at bounding box center [1164, 516] width 73 height 41
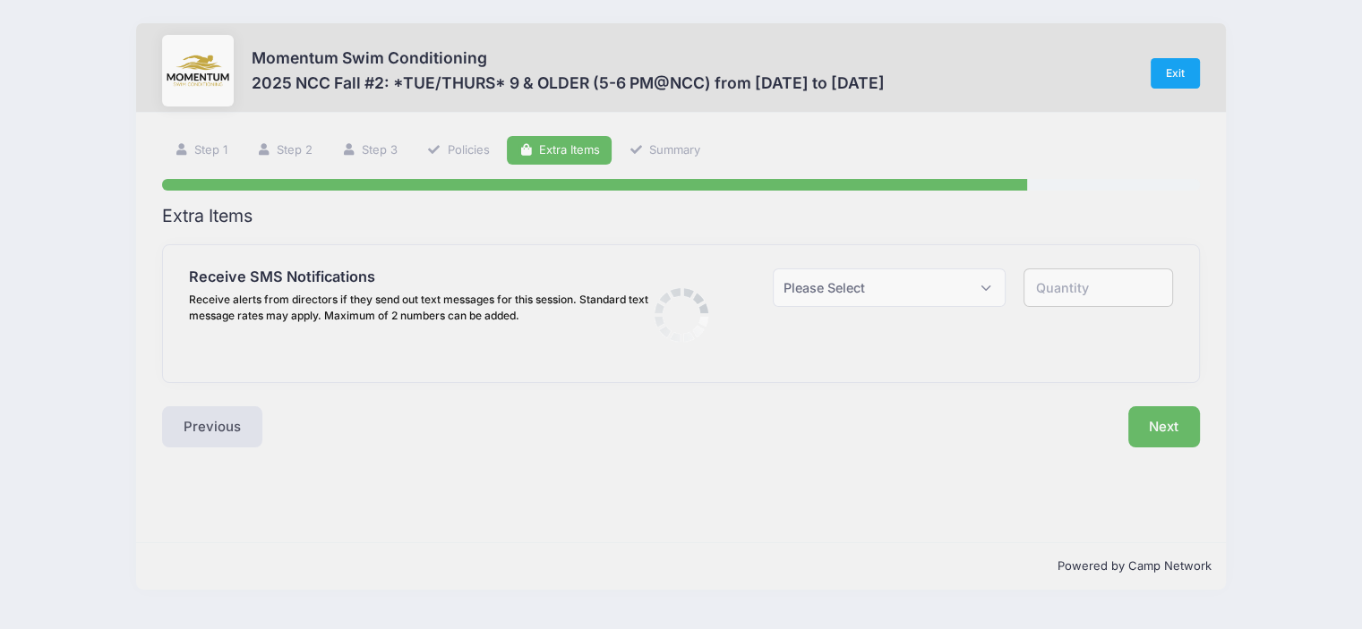
scroll to position [0, 0]
click at [858, 291] on select "Please Select Yes ($0.00) No" at bounding box center [898, 288] width 235 height 39
select select "1"
click at [781, 269] on select "Please Select Yes ($0.00) No" at bounding box center [898, 288] width 235 height 39
type input "1"
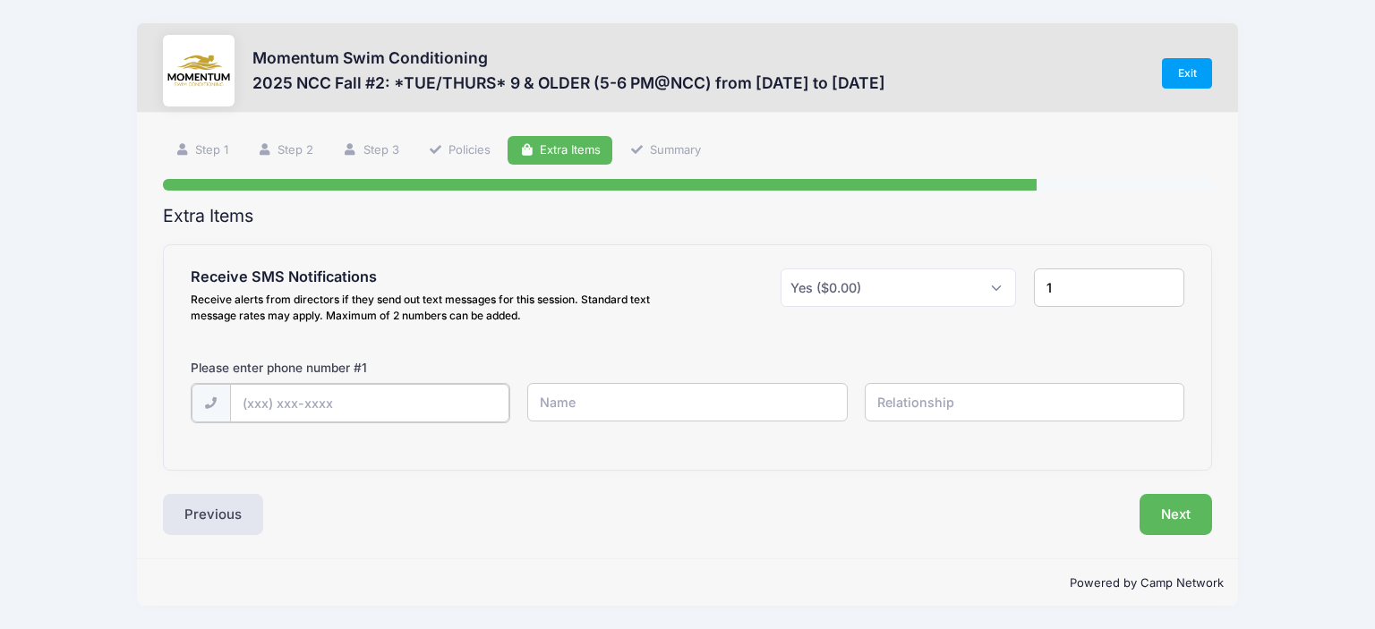
click at [322, 408] on input "text" at bounding box center [369, 403] width 279 height 39
click at [768, 288] on div "Receive SMS Notifications Receive alerts from directors if they send out text m…" at bounding box center [688, 300] width 1013 height 62
click at [738, 381] on div "Please enter phone number # 1" at bounding box center [688, 371] width 1013 height 24
click at [748, 407] on input "text" at bounding box center [687, 402] width 320 height 39
click at [979, 390] on input "text" at bounding box center [1025, 402] width 320 height 39
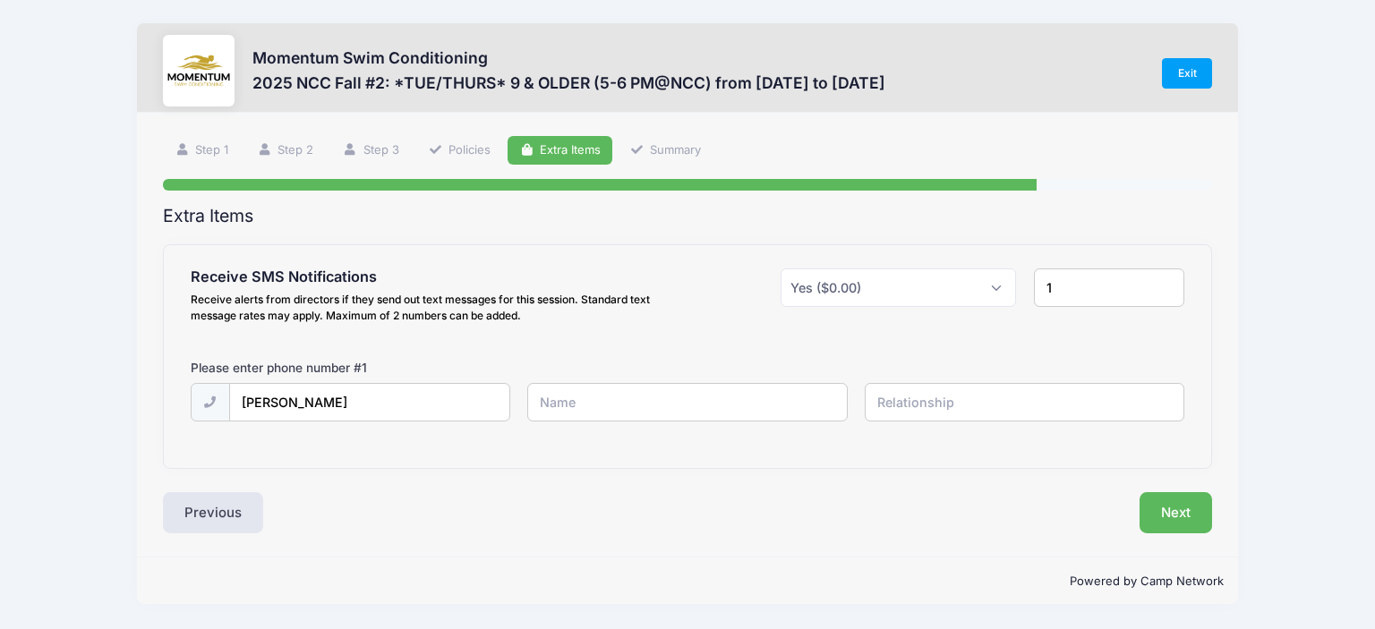
click at [788, 406] on input "text" at bounding box center [687, 402] width 320 height 39
drag, startPoint x: 388, startPoint y: 406, endPoint x: 156, endPoint y: 424, distance: 232.5
click at [156, 424] on div "Step 5 /7 Step 1 Step 2 Step 3 Policies Extra Items Summary Participant Informa…" at bounding box center [687, 336] width 1101 height 447
type input "[PHONE_NUMBER]"
type input "[PERSON_NAME]"
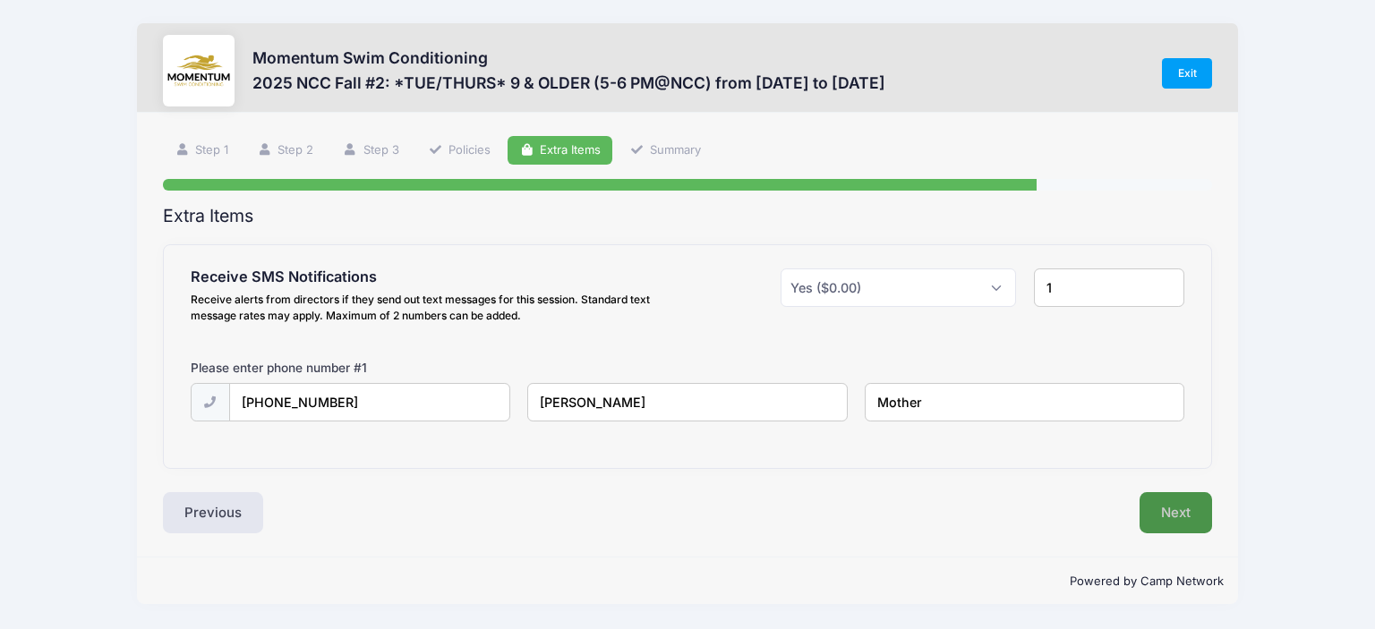
type input "Mother"
click at [1203, 509] on button "Next" at bounding box center [1176, 512] width 73 height 41
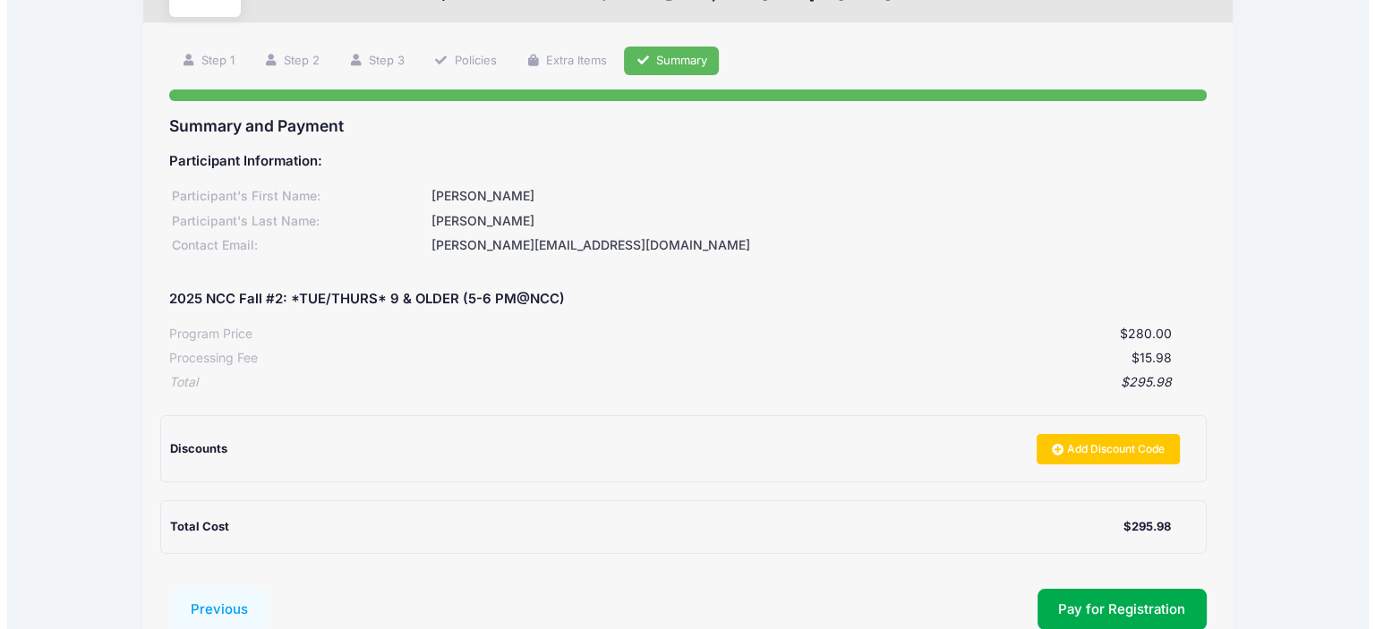
scroll to position [179, 0]
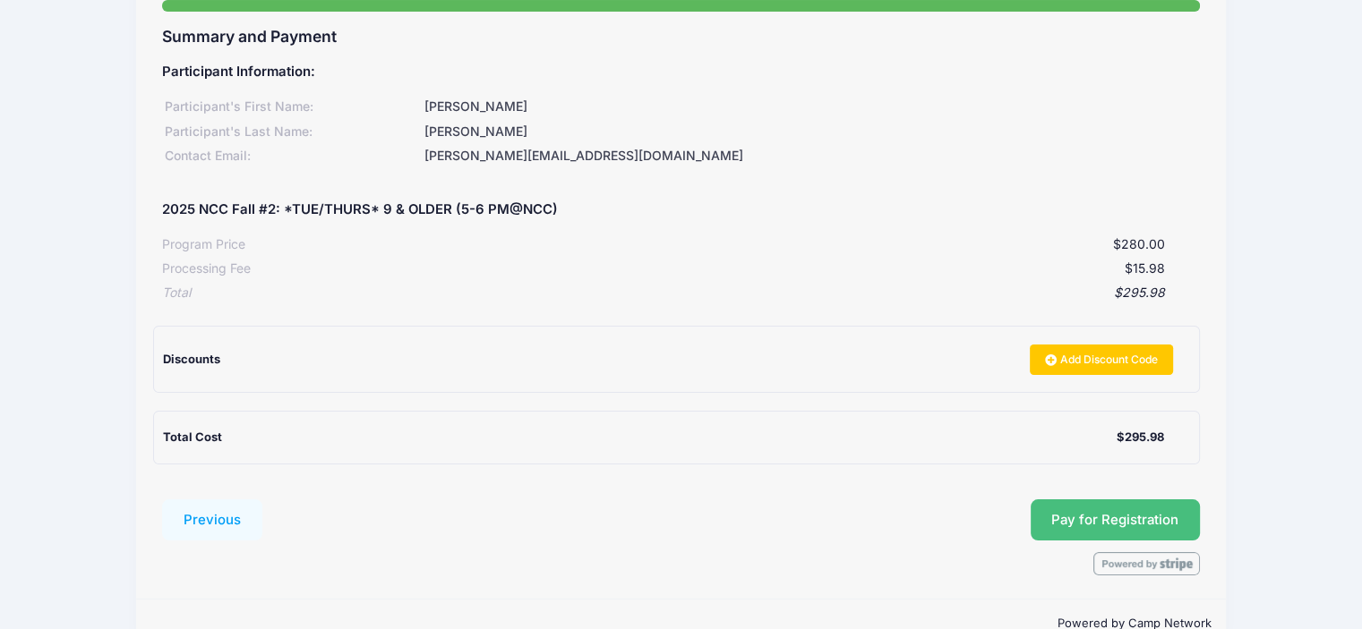
click at [1114, 512] on button "Pay for Registration" at bounding box center [1116, 520] width 170 height 41
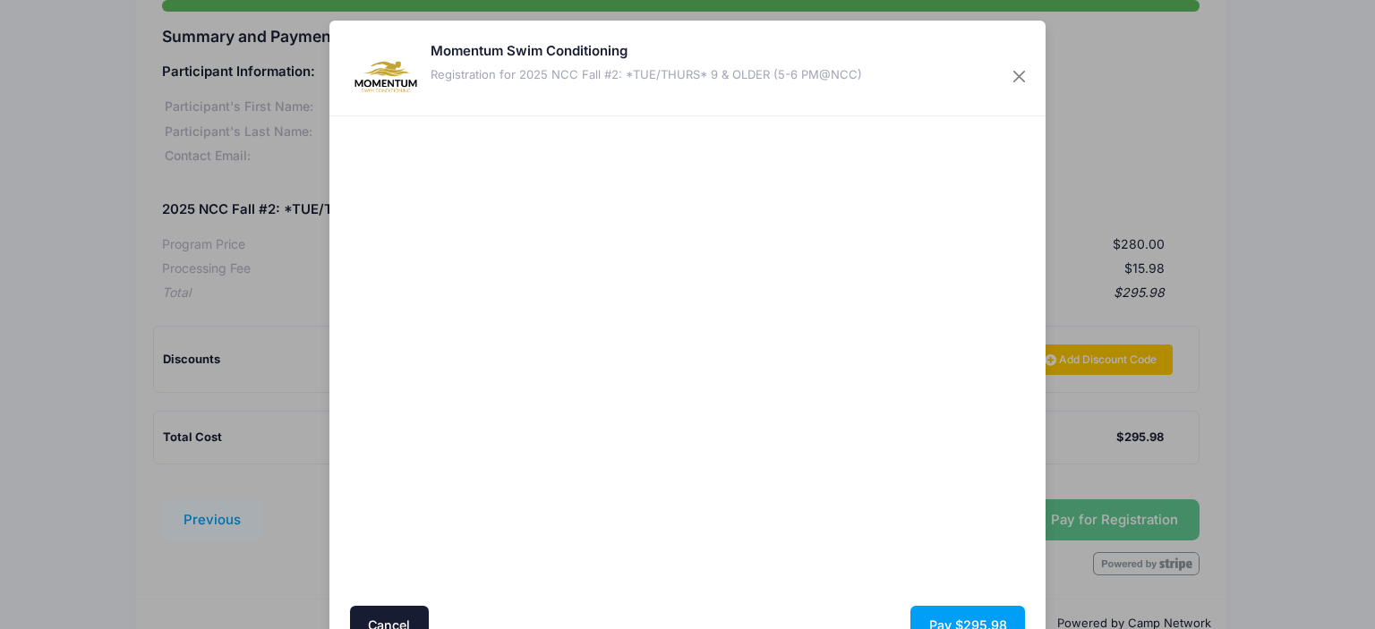
scroll to position [90, 0]
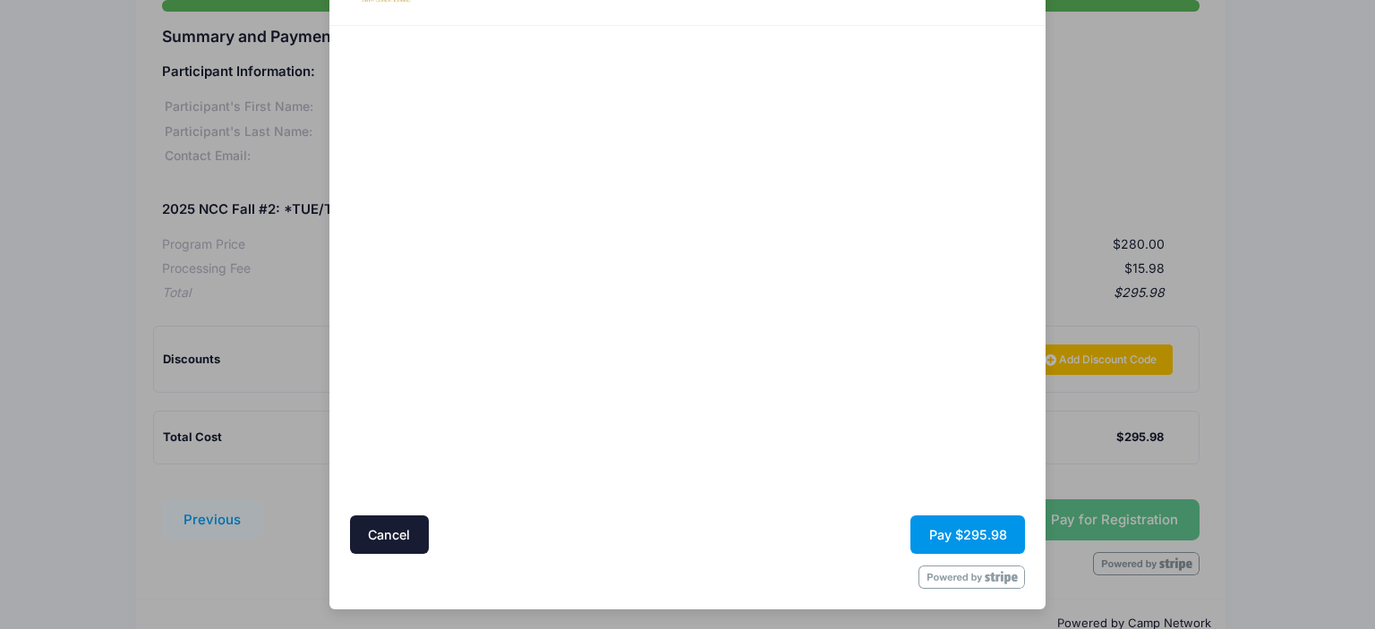
click at [954, 528] on button "Pay $295.98" at bounding box center [968, 535] width 115 height 39
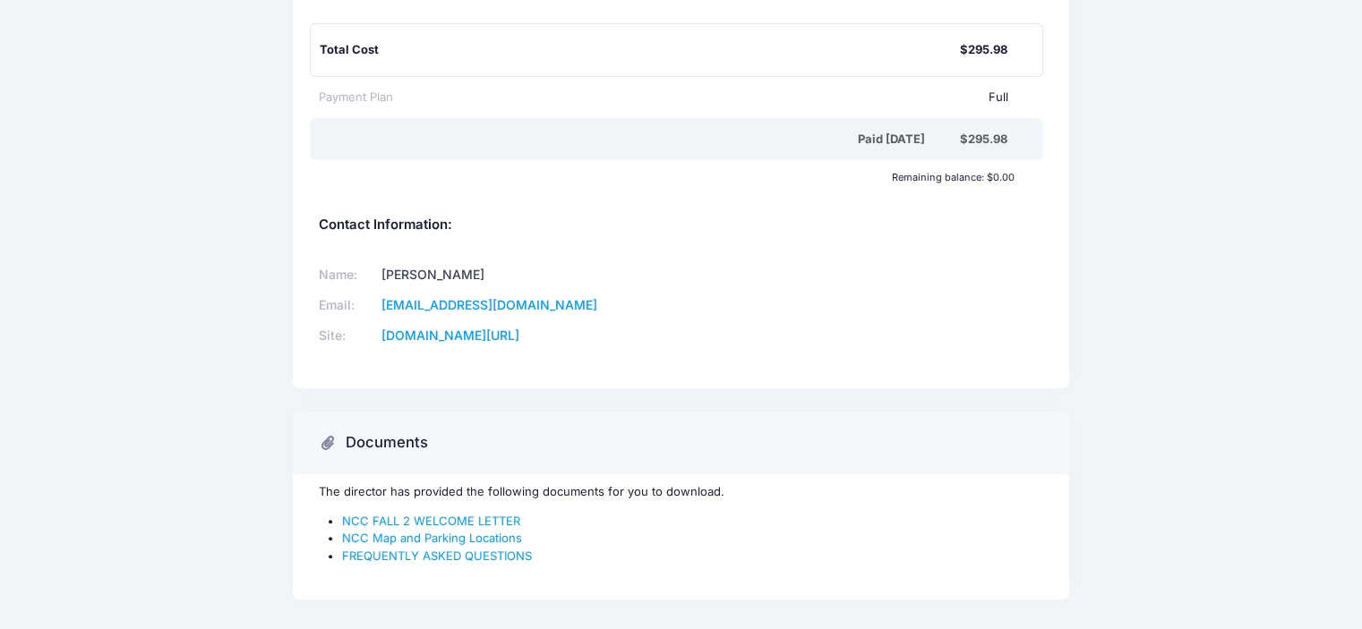
scroll to position [525, 0]
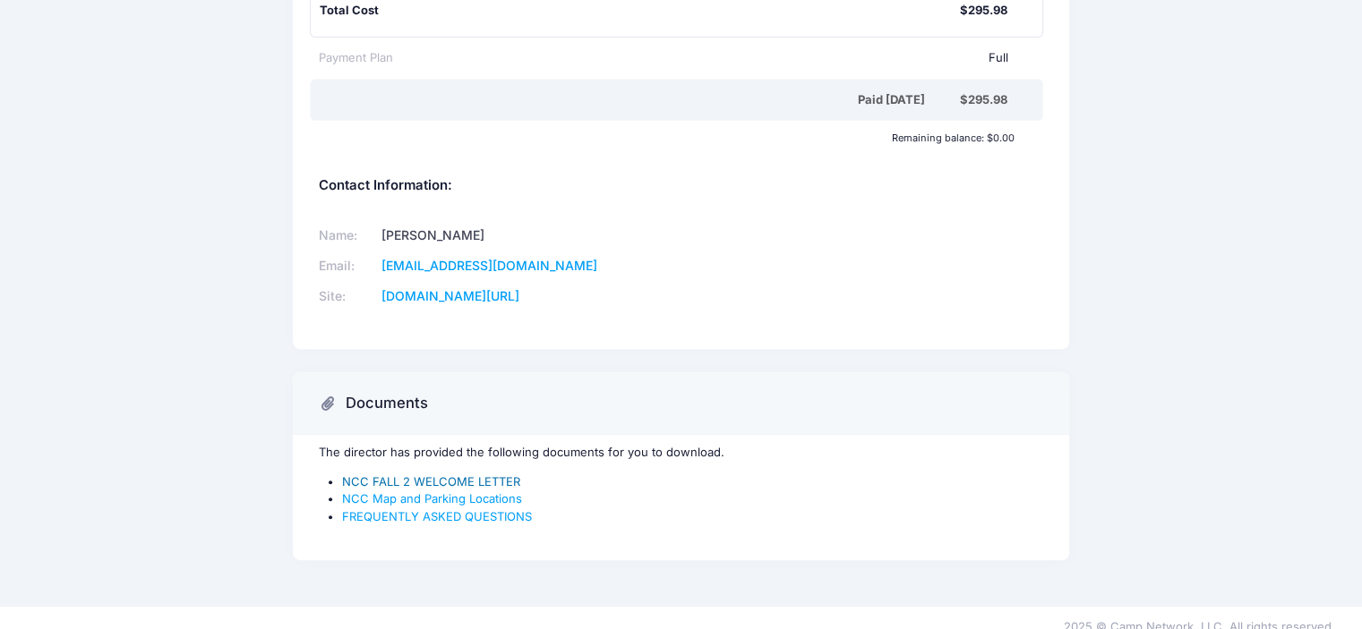
click at [492, 475] on link "NCC FALL 2 WELCOME LETTER" at bounding box center [431, 482] width 178 height 14
click at [471, 492] on link "NCC Map and Parking Locations" at bounding box center [432, 499] width 180 height 14
click at [482, 509] on link "FREQUENTLY ASKED QUESTIONS" at bounding box center [437, 516] width 190 height 14
